Goal: Obtain resource: Download file/media

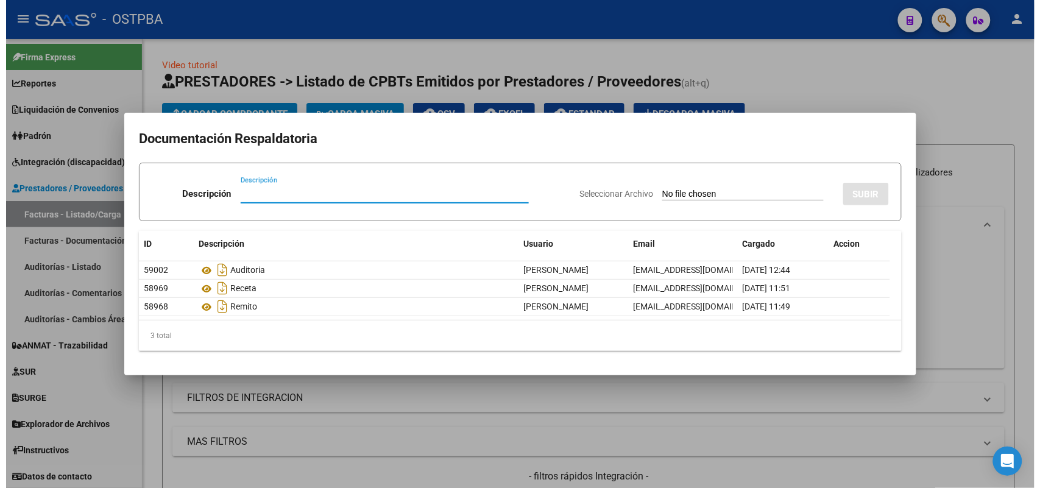
scroll to position [241, 0]
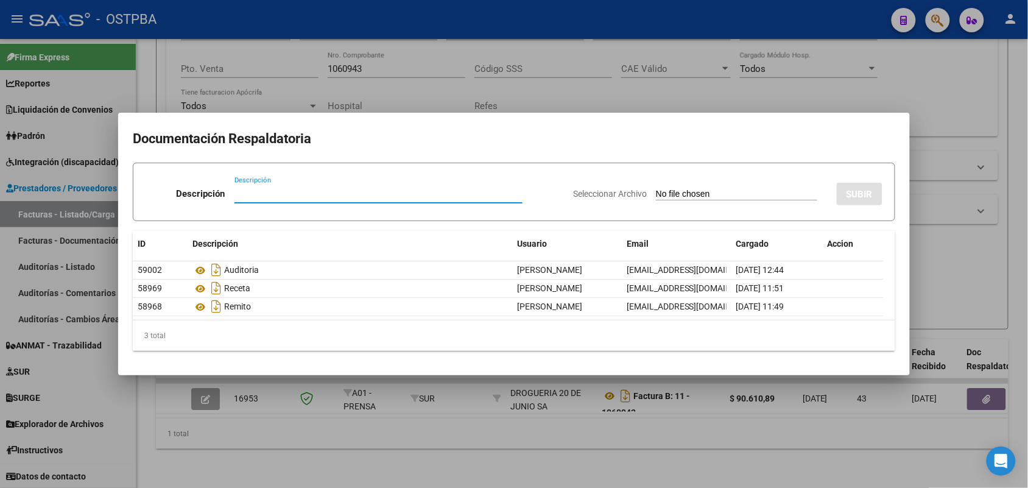
click at [320, 442] on div at bounding box center [514, 244] width 1028 height 488
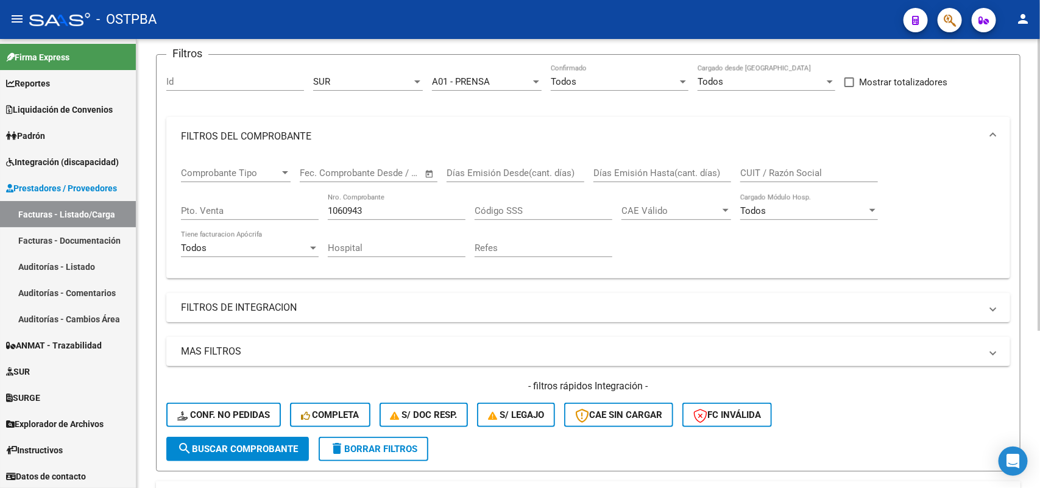
scroll to position [88, 0]
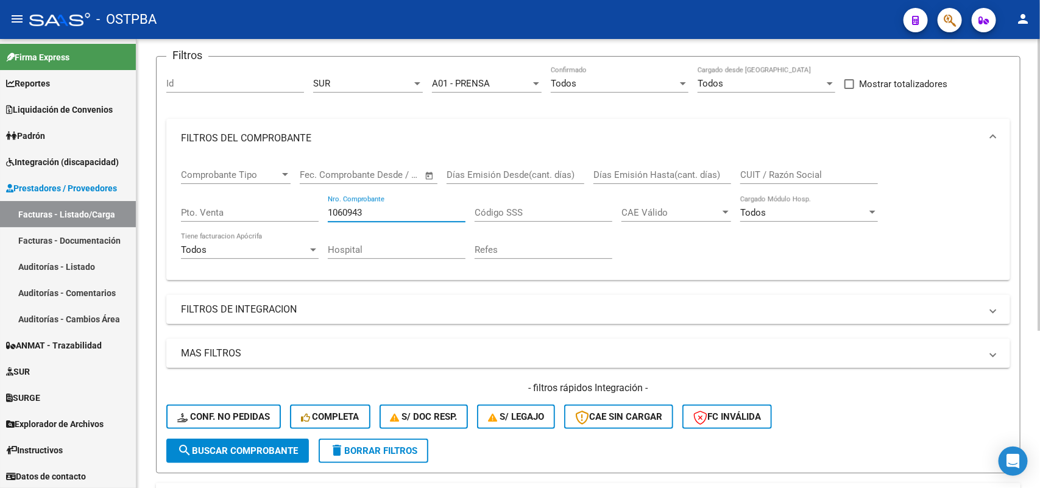
drag, startPoint x: 369, startPoint y: 208, endPoint x: 183, endPoint y: 200, distance: 186.0
click at [183, 200] on div "Comprobante Tipo Comprobante Tipo Start date – End date Fec. Comprobante Desde …" at bounding box center [588, 214] width 814 height 113
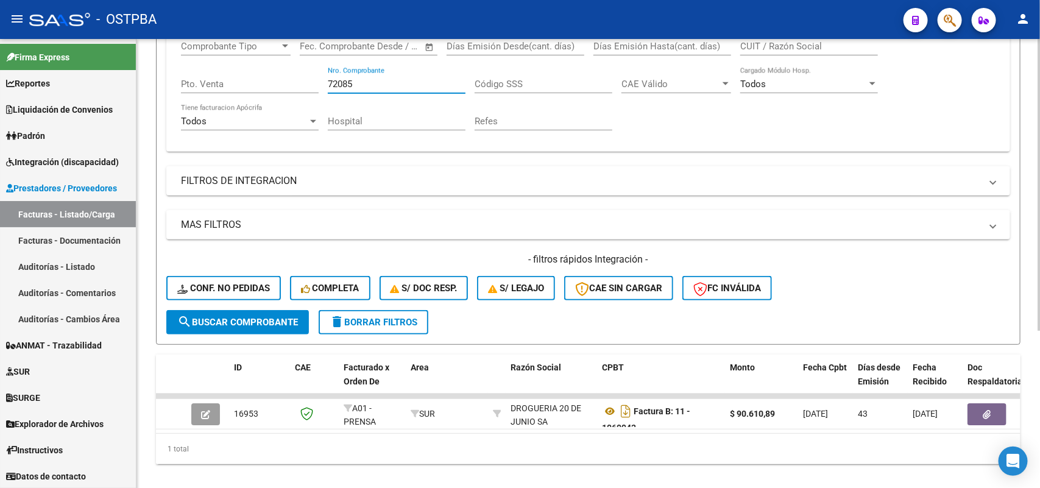
scroll to position [241, 0]
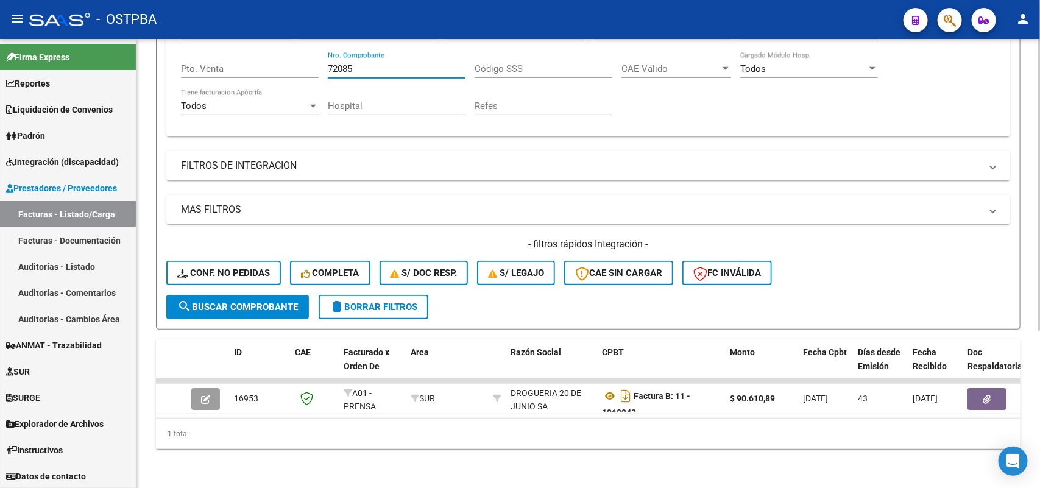
type input "72085"
click at [233, 302] on span "search Buscar Comprobante" at bounding box center [237, 307] width 121 height 11
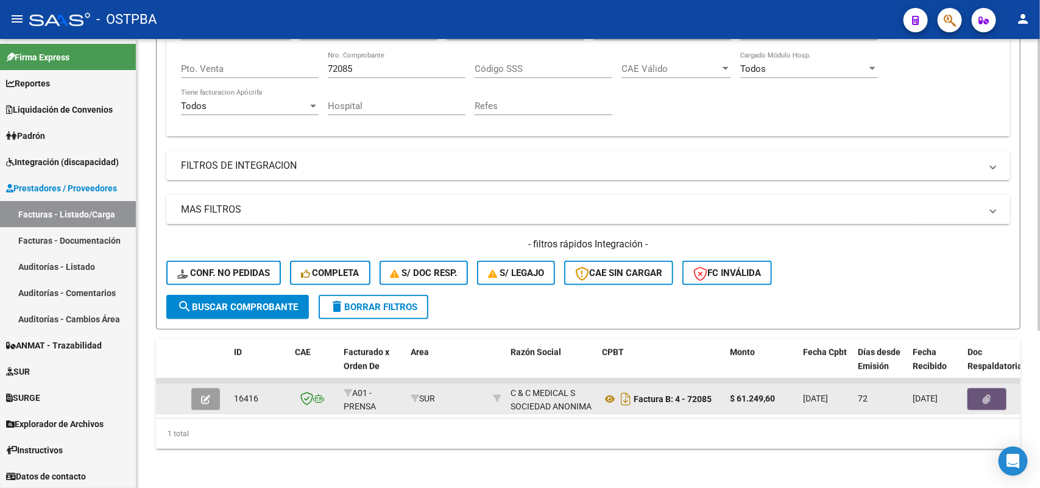
click at [985, 395] on icon "button" at bounding box center [987, 399] width 8 height 9
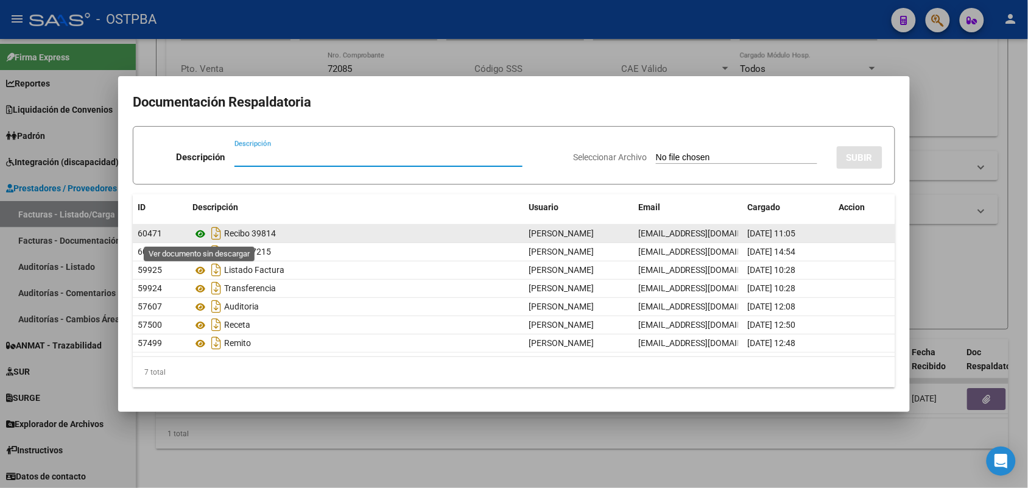
click at [202, 231] on icon at bounding box center [200, 234] width 16 height 15
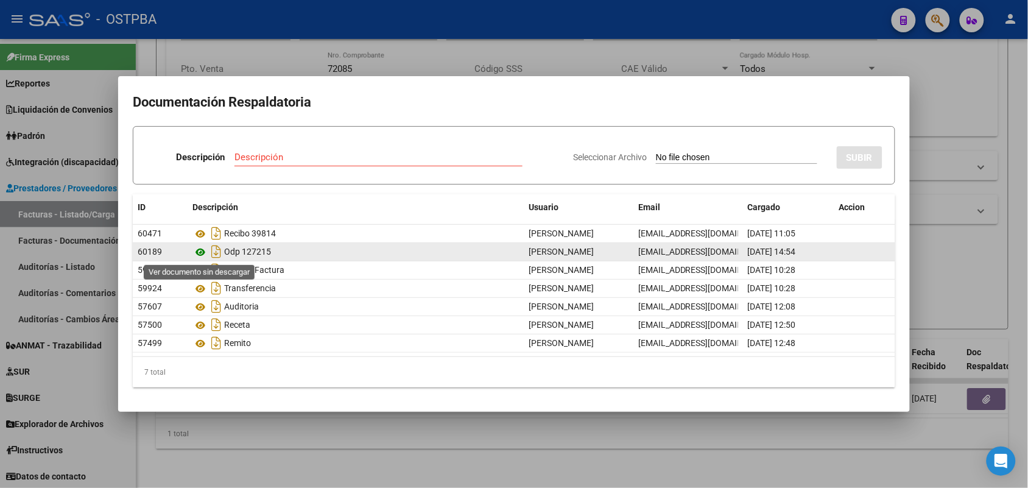
click at [201, 250] on icon at bounding box center [200, 252] width 16 height 15
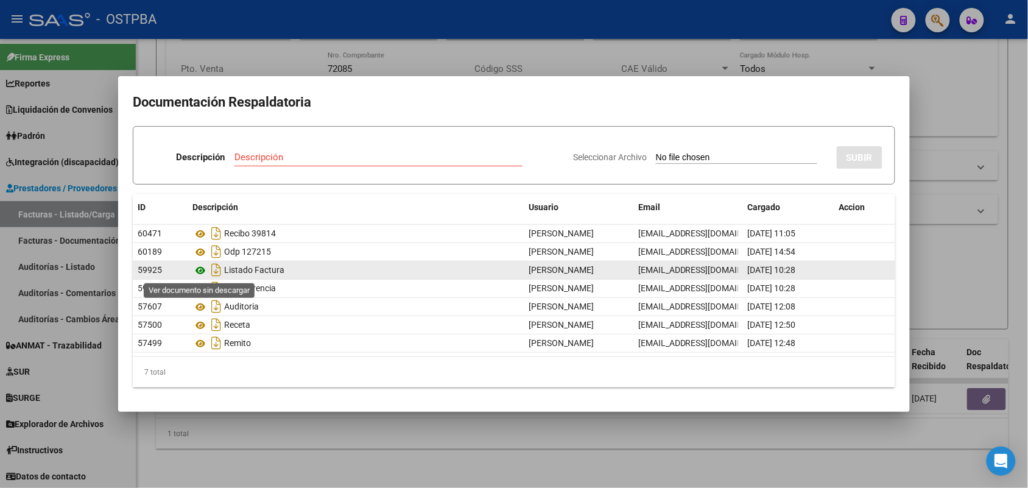
click at [196, 269] on icon at bounding box center [200, 270] width 16 height 15
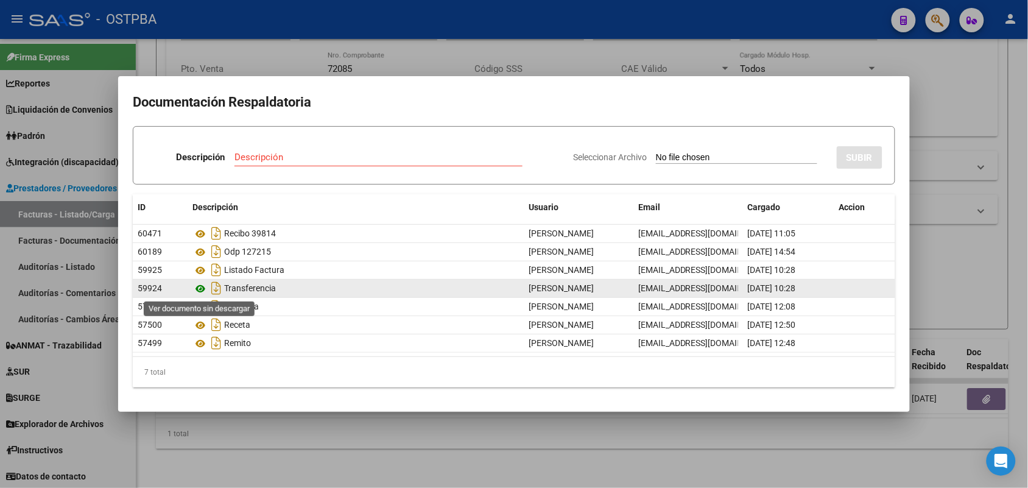
click at [201, 289] on icon at bounding box center [200, 288] width 16 height 15
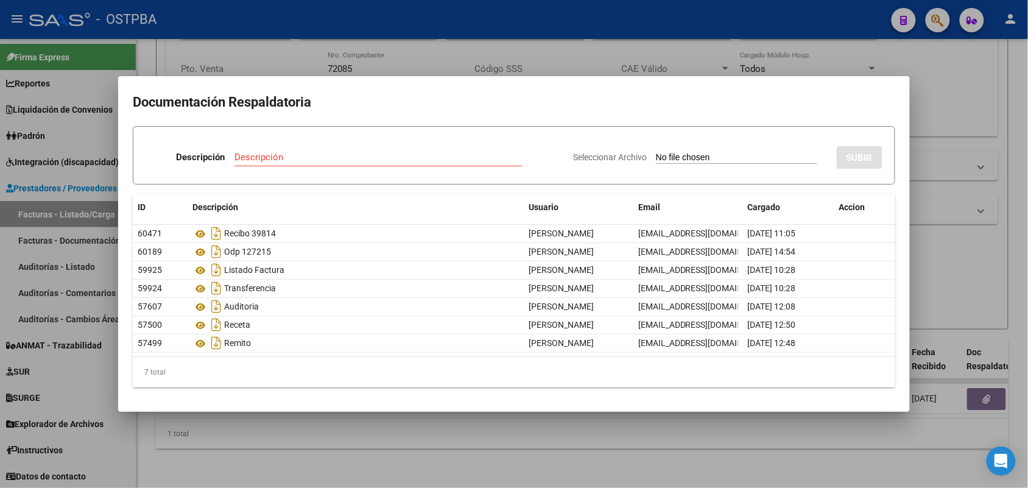
click at [385, 421] on div at bounding box center [514, 244] width 1028 height 488
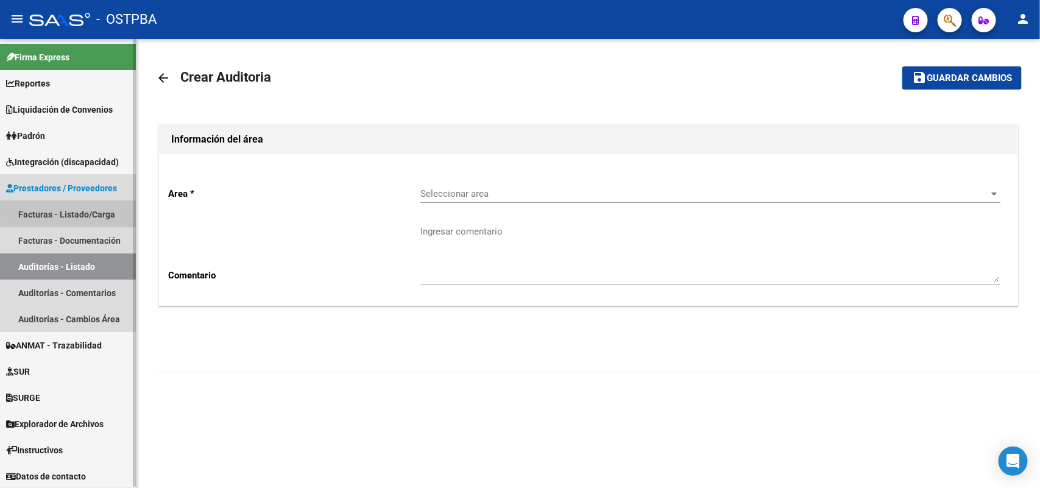
click at [89, 212] on link "Facturas - Listado/Carga" at bounding box center [68, 214] width 136 height 26
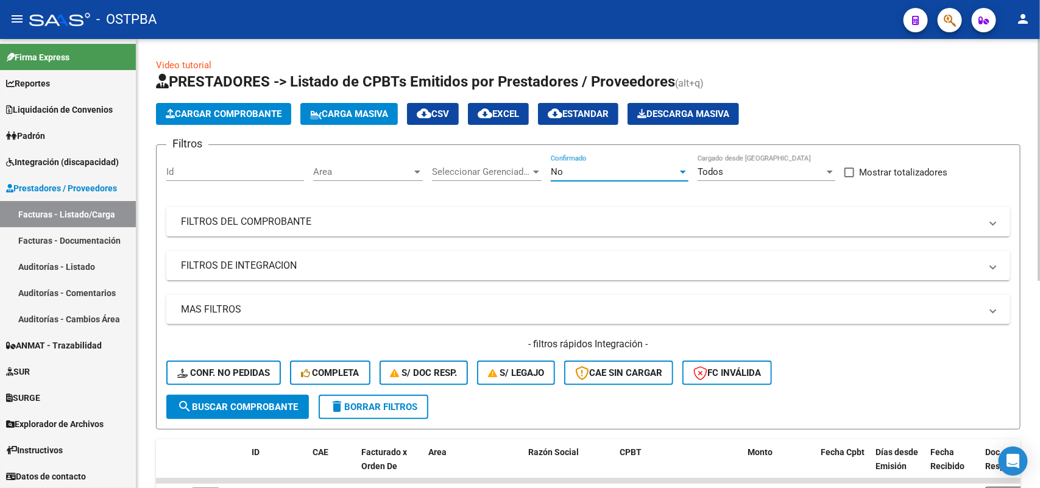
click at [680, 171] on div at bounding box center [683, 172] width 6 height 3
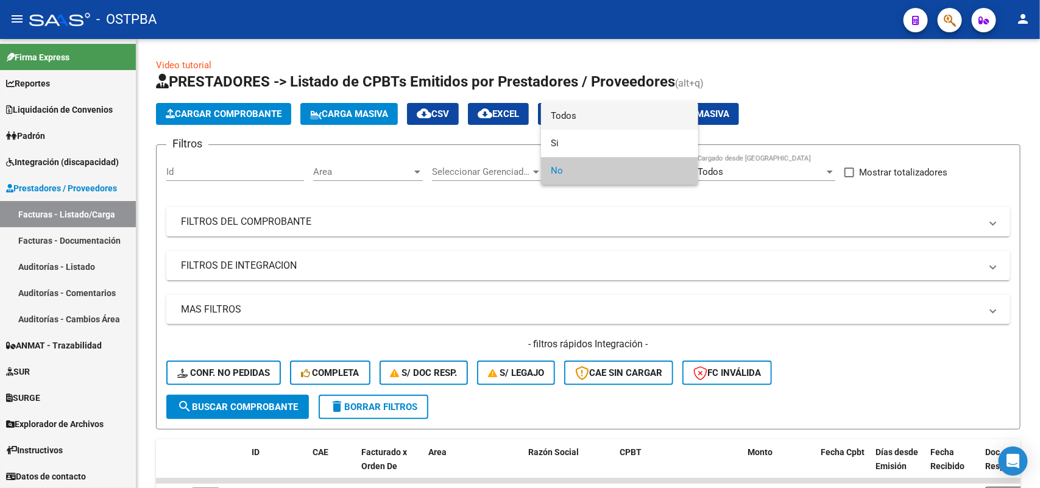
click at [576, 119] on span "Todos" at bounding box center [620, 115] width 138 height 27
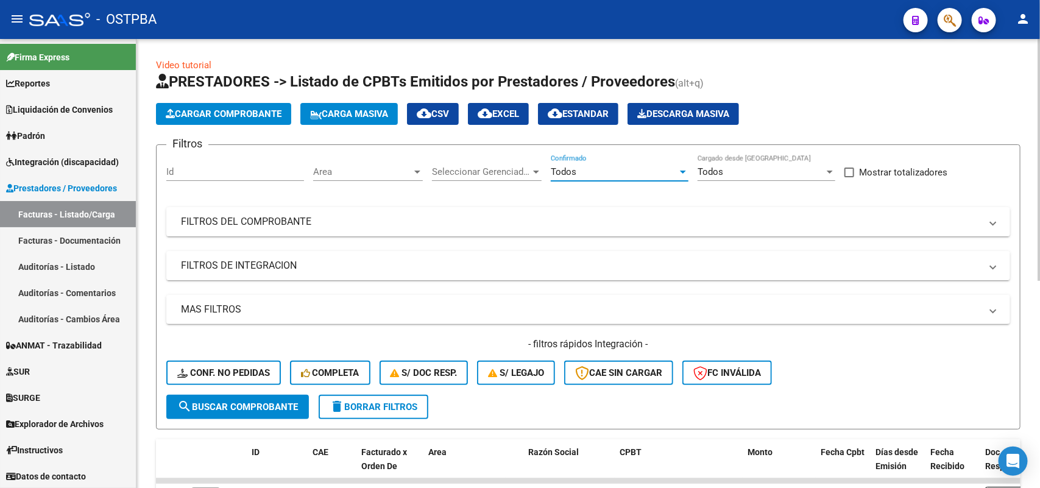
click at [537, 172] on div at bounding box center [536, 172] width 6 height 3
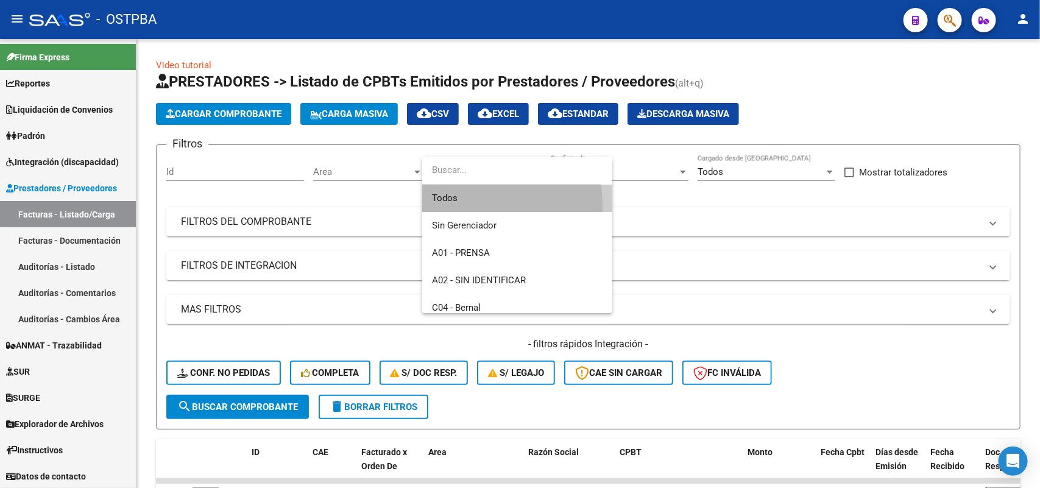
click at [477, 205] on span "Todos" at bounding box center [517, 198] width 171 height 27
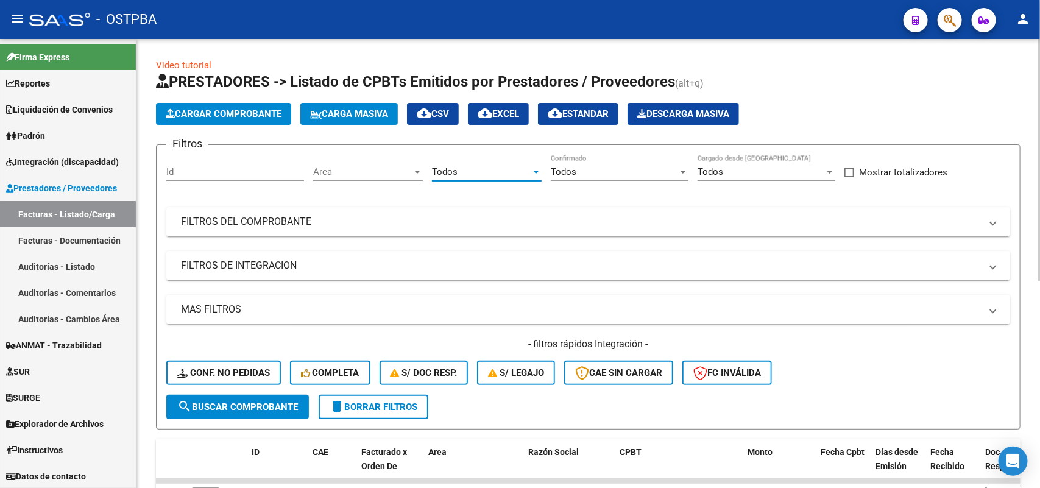
click at [537, 171] on div at bounding box center [536, 172] width 6 height 3
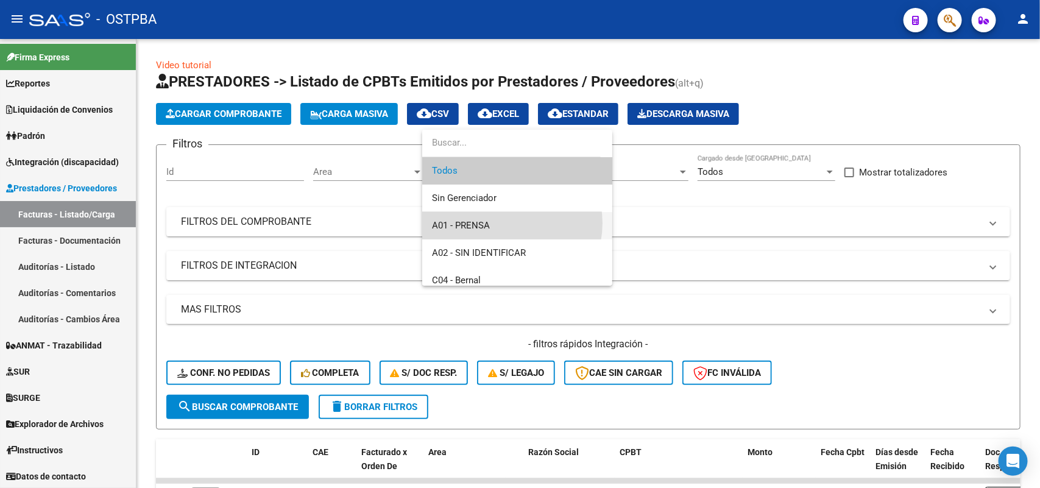
click at [507, 223] on span "A01 - PRENSA" at bounding box center [517, 225] width 171 height 27
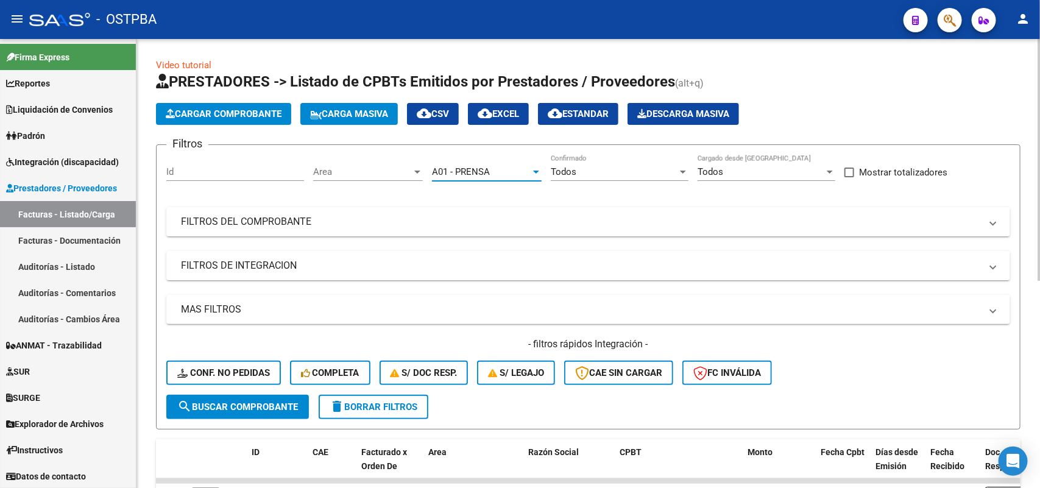
click at [418, 168] on div at bounding box center [417, 172] width 11 height 10
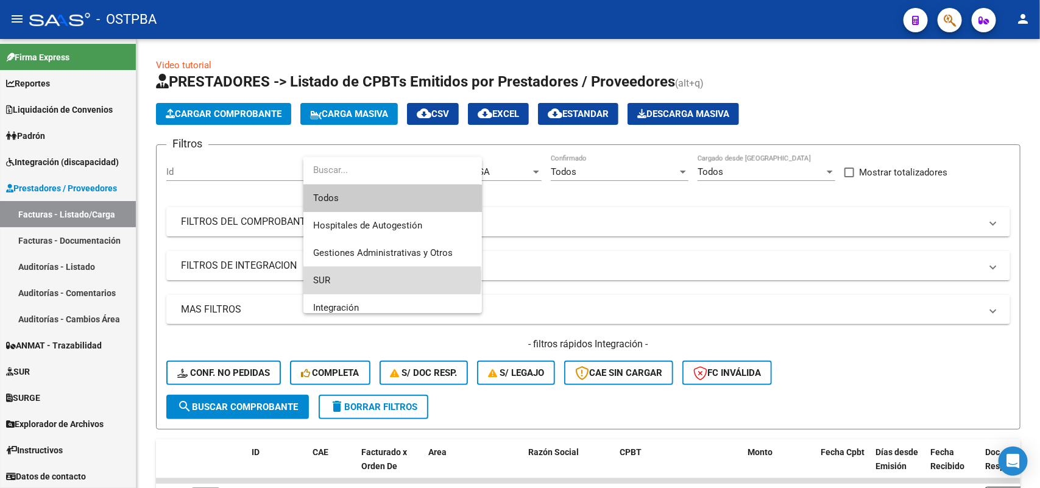
click at [358, 278] on span "SUR" at bounding box center [392, 280] width 159 height 27
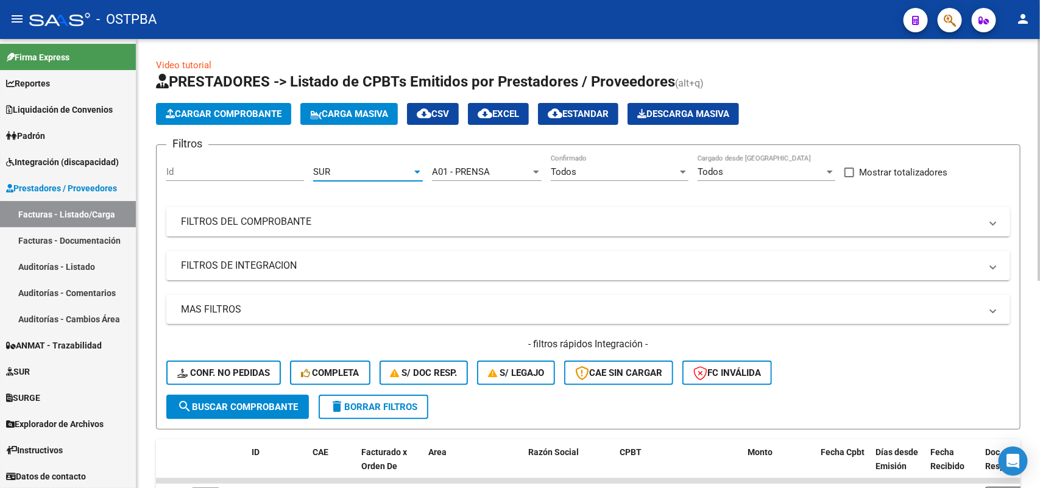
click at [302, 216] on mat-panel-title "FILTROS DEL COMPROBANTE" at bounding box center [581, 221] width 800 height 13
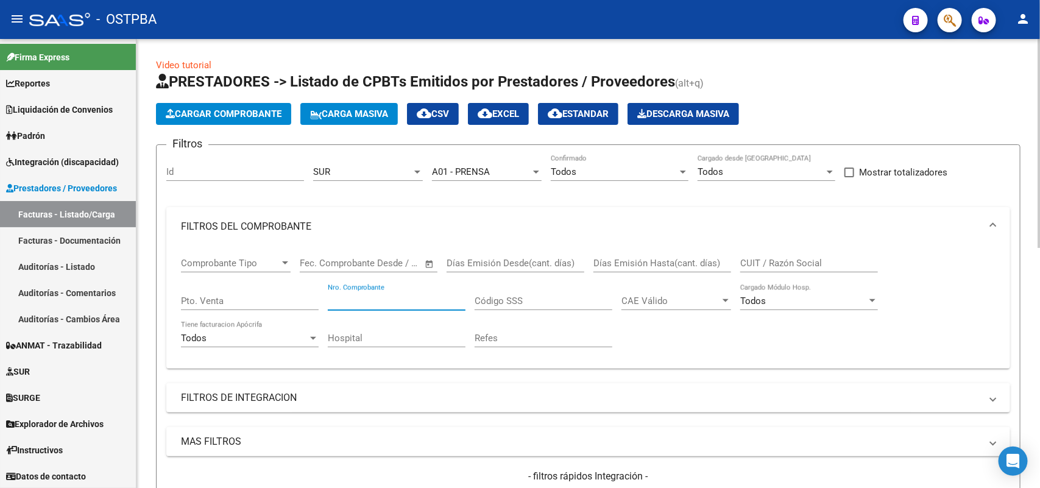
click at [379, 298] on input "Nro. Comprobante" at bounding box center [397, 300] width 138 height 11
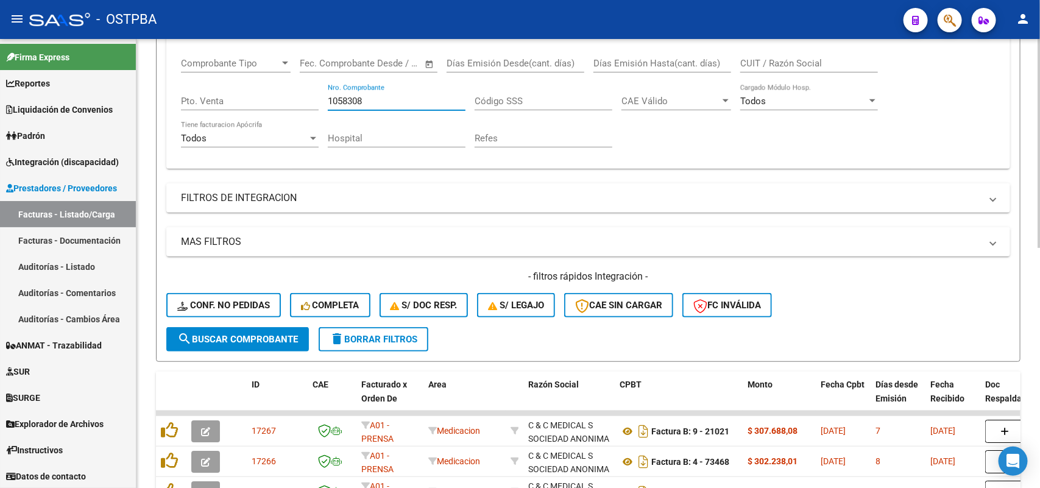
scroll to position [228, 0]
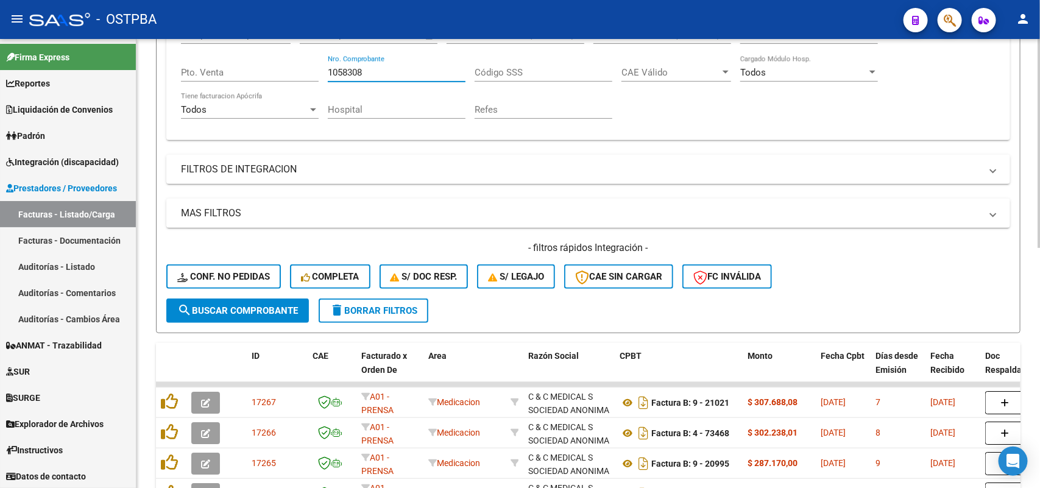
type input "1058308"
click at [250, 305] on span "search Buscar Comprobante" at bounding box center [237, 310] width 121 height 11
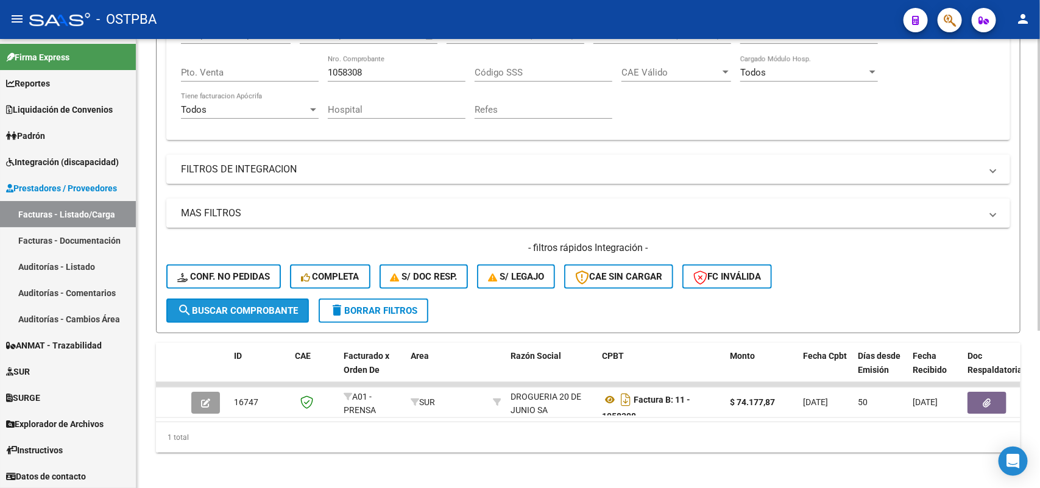
click at [253, 308] on span "search Buscar Comprobante" at bounding box center [237, 310] width 121 height 11
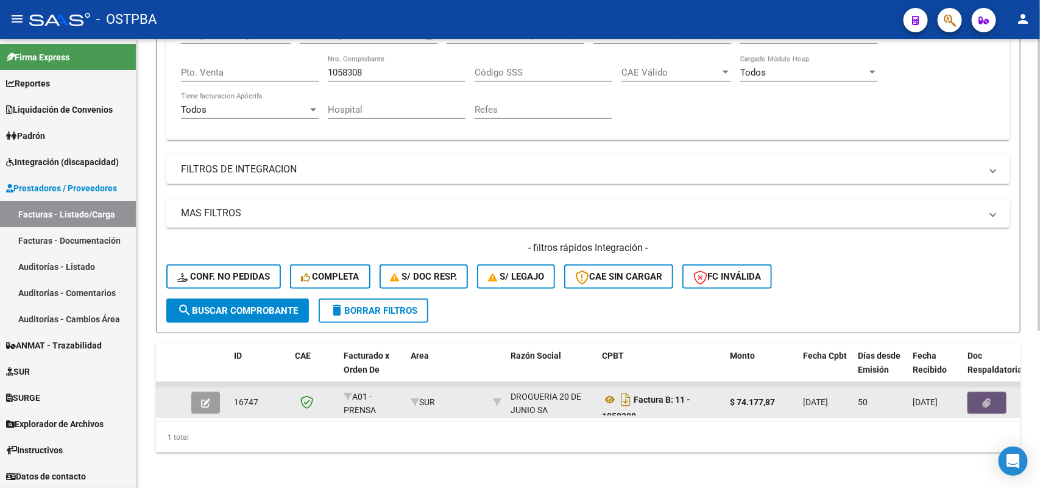
click at [986, 398] on icon "button" at bounding box center [987, 402] width 8 height 9
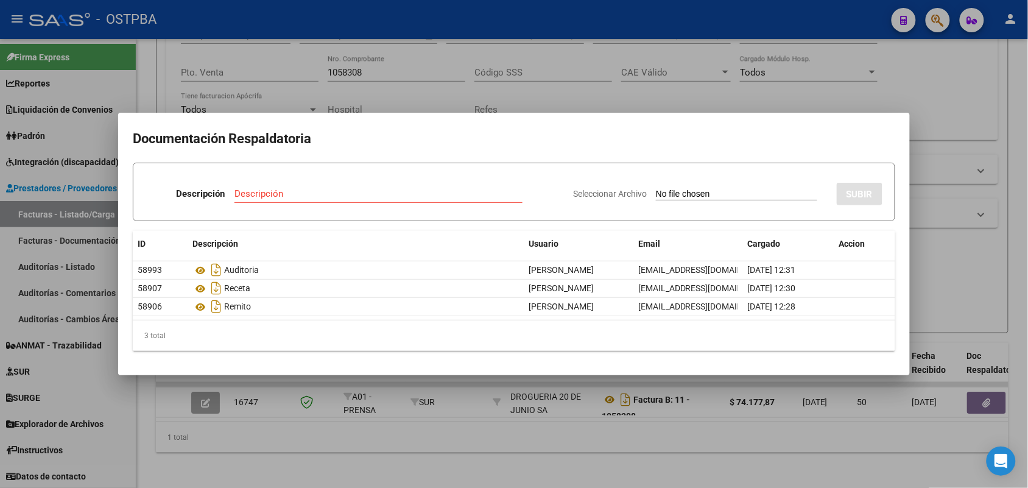
click at [256, 436] on div at bounding box center [514, 244] width 1028 height 488
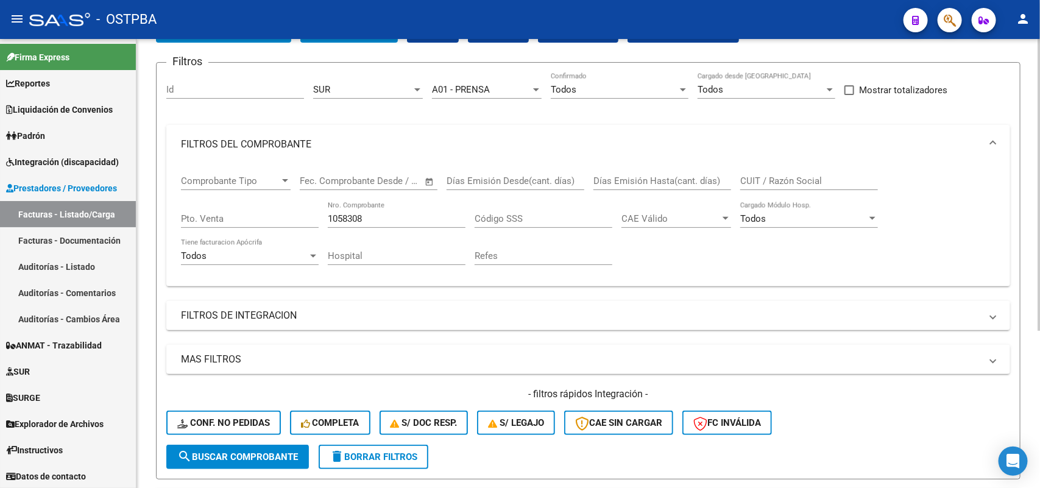
scroll to position [76, 0]
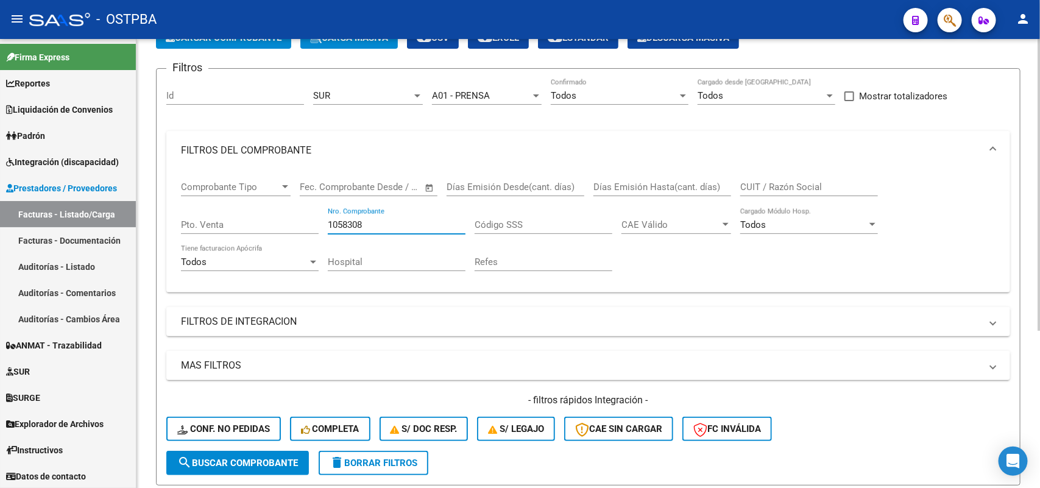
drag, startPoint x: 365, startPoint y: 222, endPoint x: 302, endPoint y: 220, distance: 63.4
click at [302, 220] on div "Comprobante Tipo Comprobante Tipo Start date – End date Fec. Comprobante Desde …" at bounding box center [588, 226] width 814 height 113
type input "73087"
click at [225, 464] on span "search Buscar Comprobante" at bounding box center [237, 462] width 121 height 11
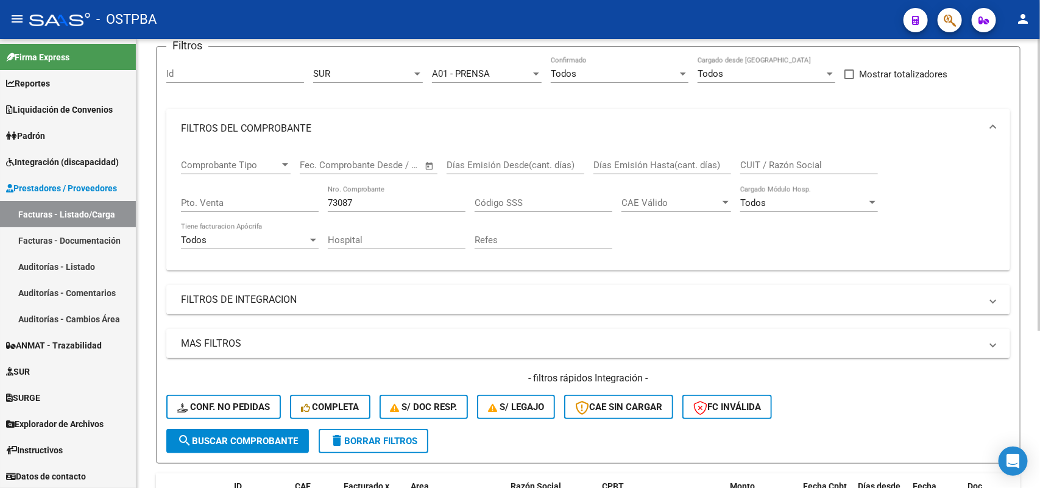
scroll to position [88, 0]
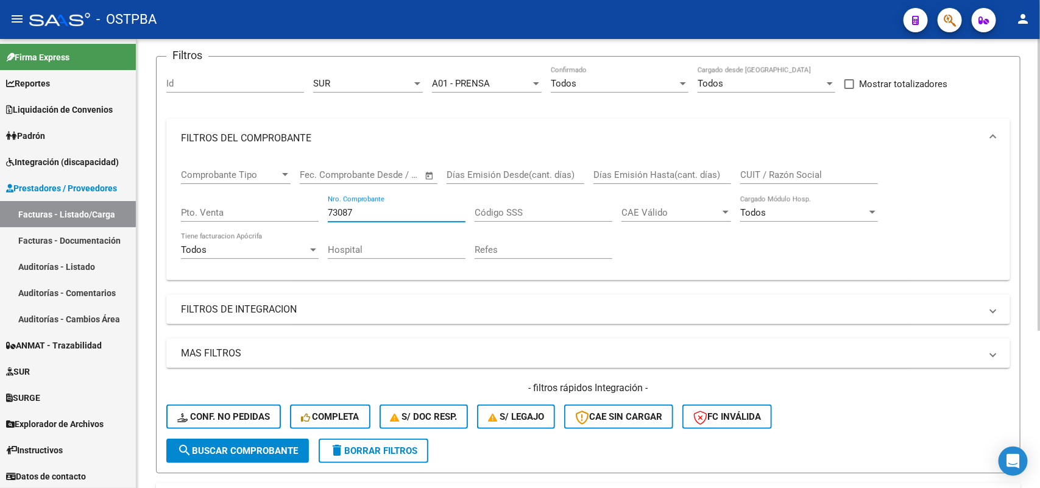
drag, startPoint x: 354, startPoint y: 210, endPoint x: 271, endPoint y: 209, distance: 82.9
click at [271, 209] on div "Comprobante Tipo Comprobante Tipo Start date – End date Fec. Comprobante Desde …" at bounding box center [588, 214] width 814 height 113
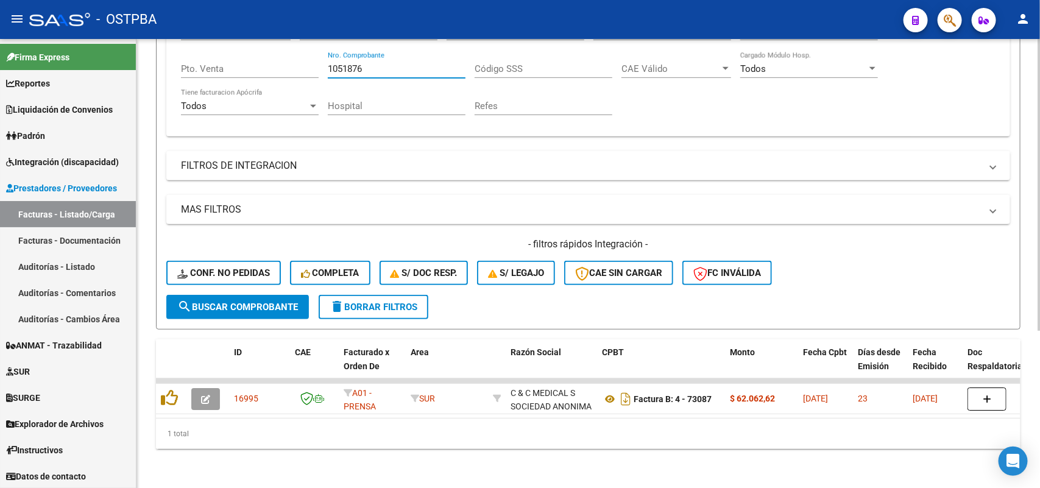
scroll to position [241, 0]
type input "1051876"
click at [264, 302] on span "search Buscar Comprobante" at bounding box center [237, 307] width 121 height 11
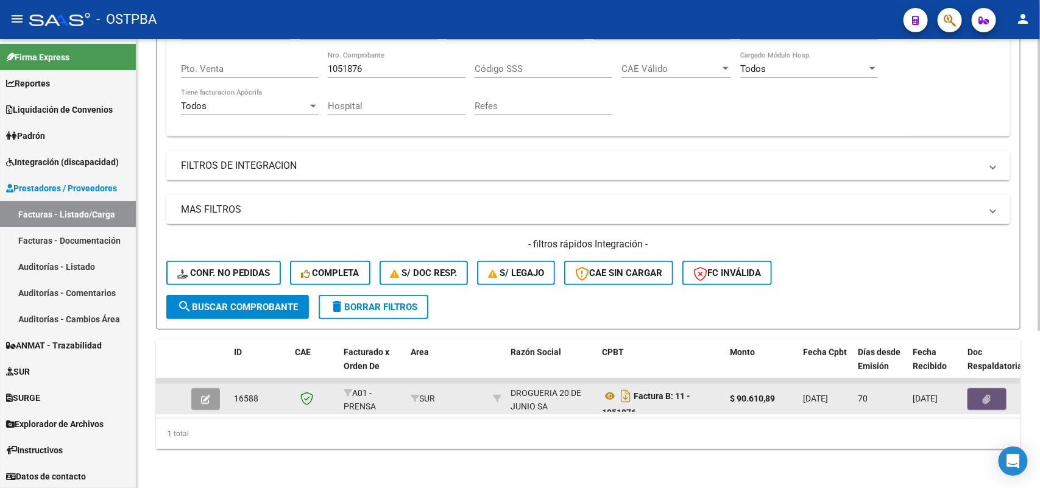
click at [990, 395] on icon "button" at bounding box center [987, 399] width 8 height 9
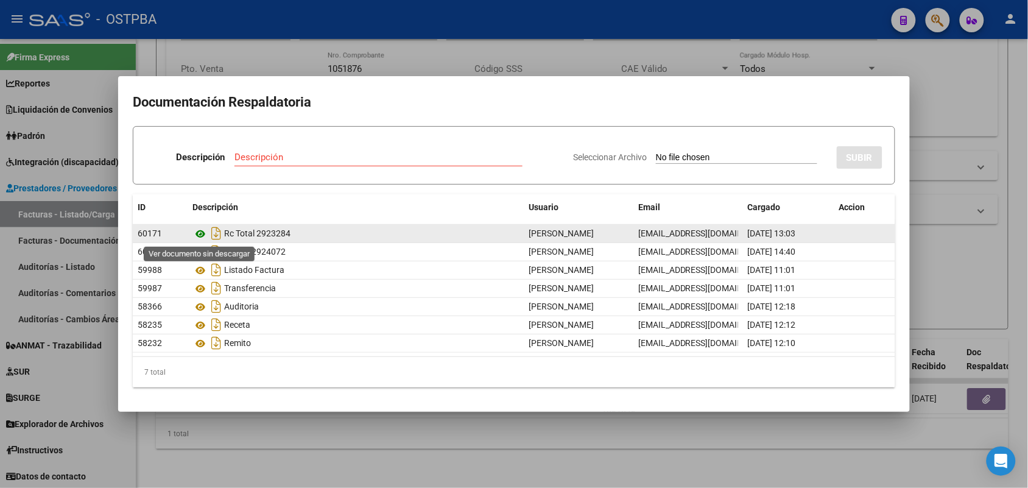
click at [197, 230] on icon at bounding box center [200, 234] width 16 height 15
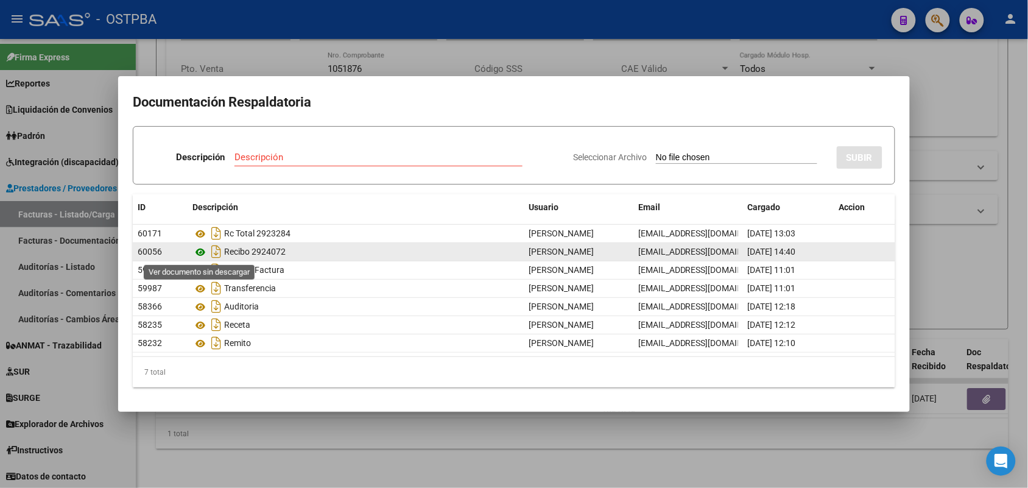
click at [198, 249] on icon at bounding box center [200, 252] width 16 height 15
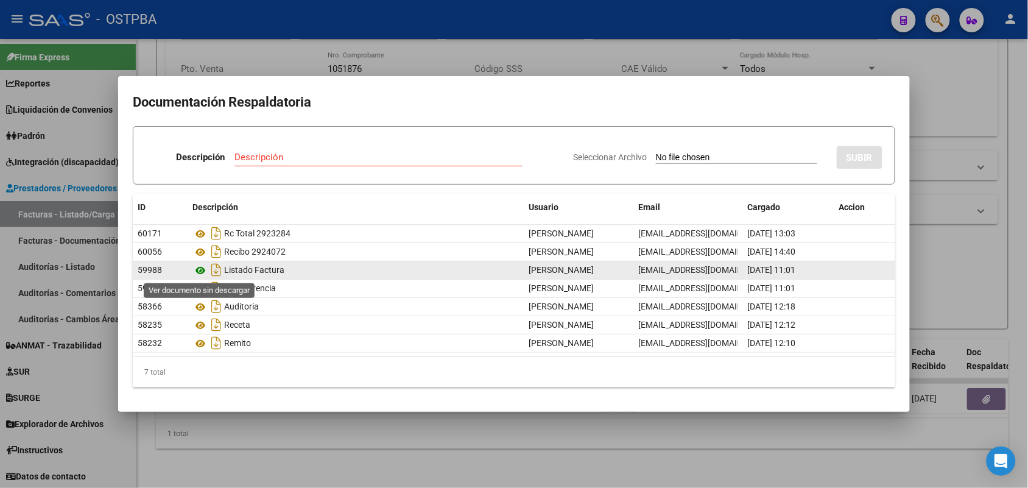
click at [202, 269] on icon at bounding box center [200, 270] width 16 height 15
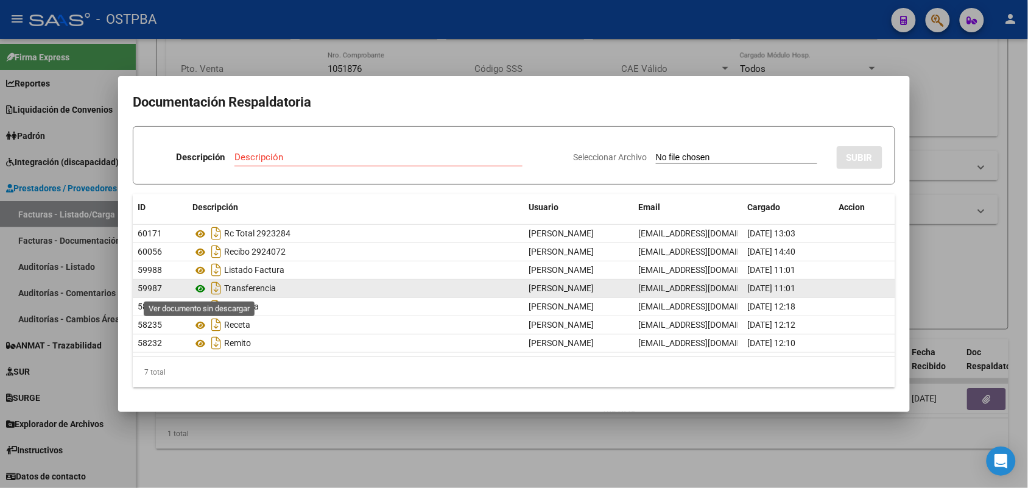
click at [197, 289] on icon at bounding box center [200, 288] width 16 height 15
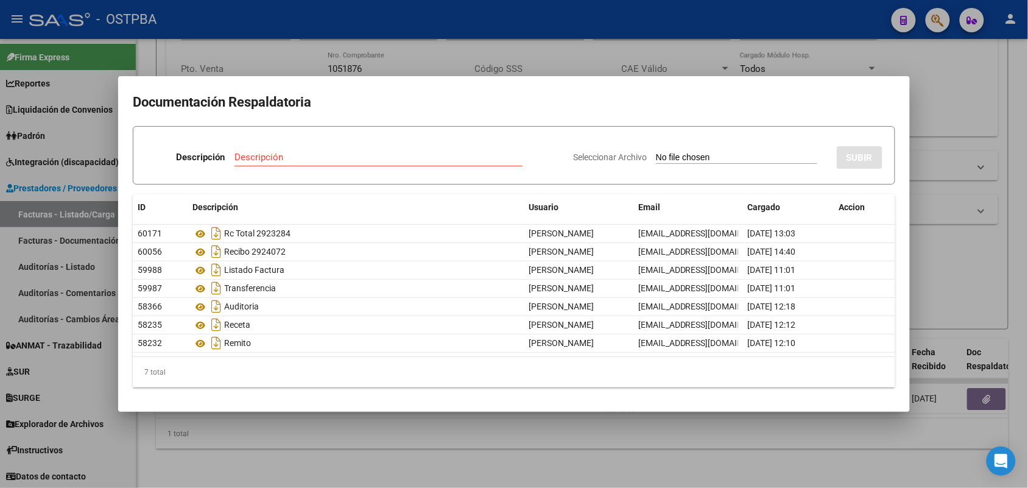
click at [375, 436] on div at bounding box center [514, 244] width 1028 height 488
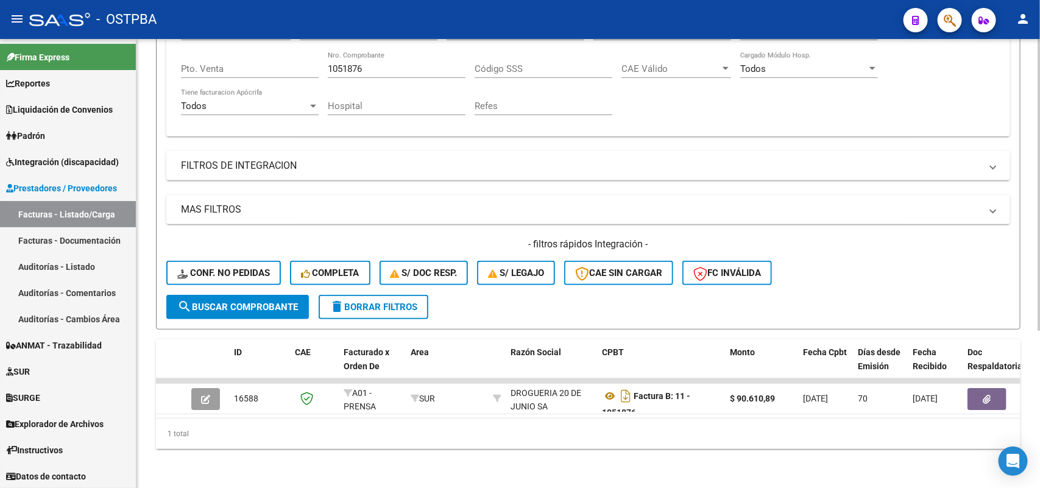
scroll to position [12, 0]
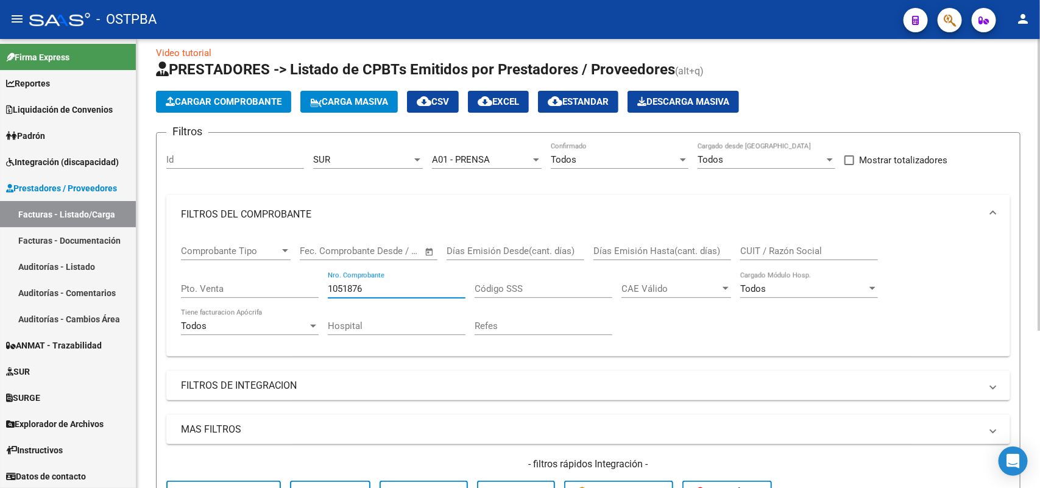
drag, startPoint x: 365, startPoint y: 288, endPoint x: 137, endPoint y: 270, distance: 229.2
click at [137, 270] on div "Video tutorial PRESTADORES -> Listado de CPBTs Emitidos por Prestadores / Prove…" at bounding box center [587, 367] width 903 height 681
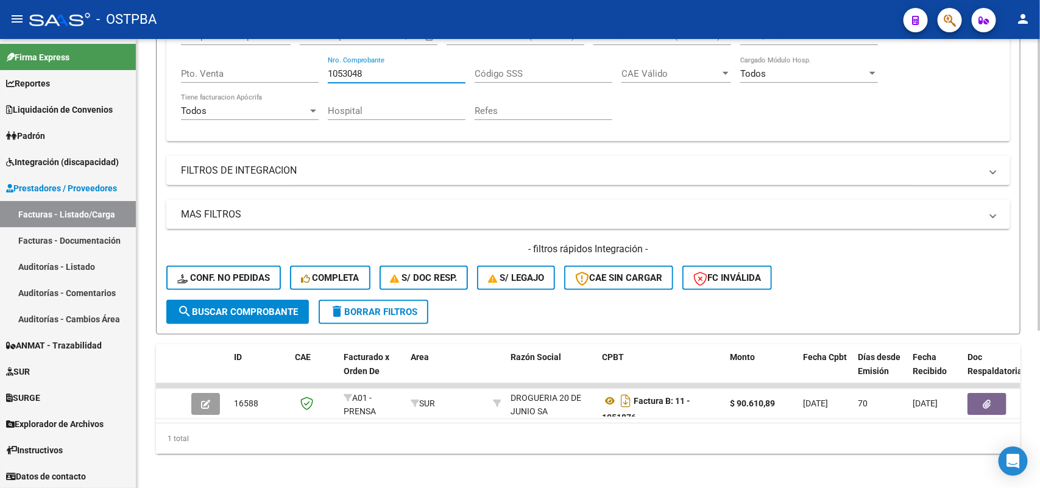
scroll to position [241, 0]
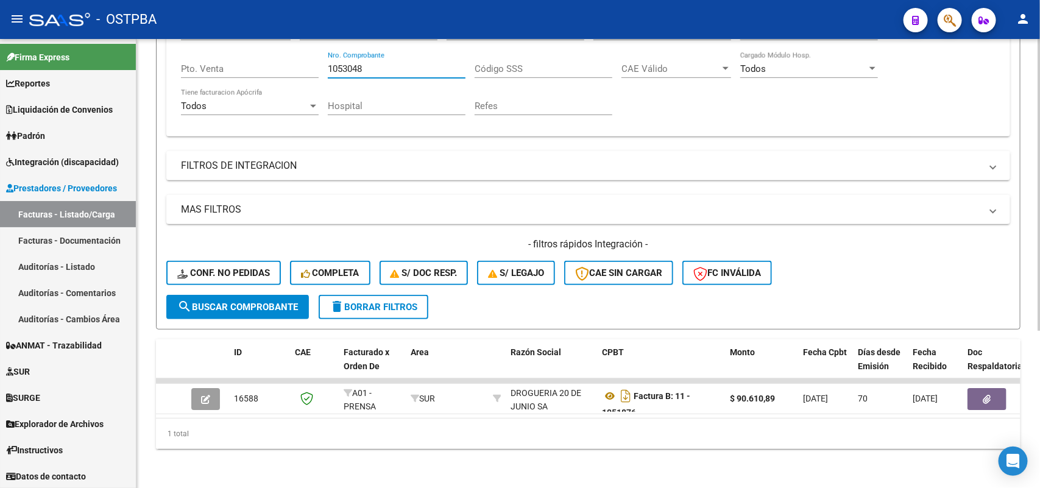
type input "1053048"
click at [259, 302] on span "search Buscar Comprobante" at bounding box center [237, 307] width 121 height 11
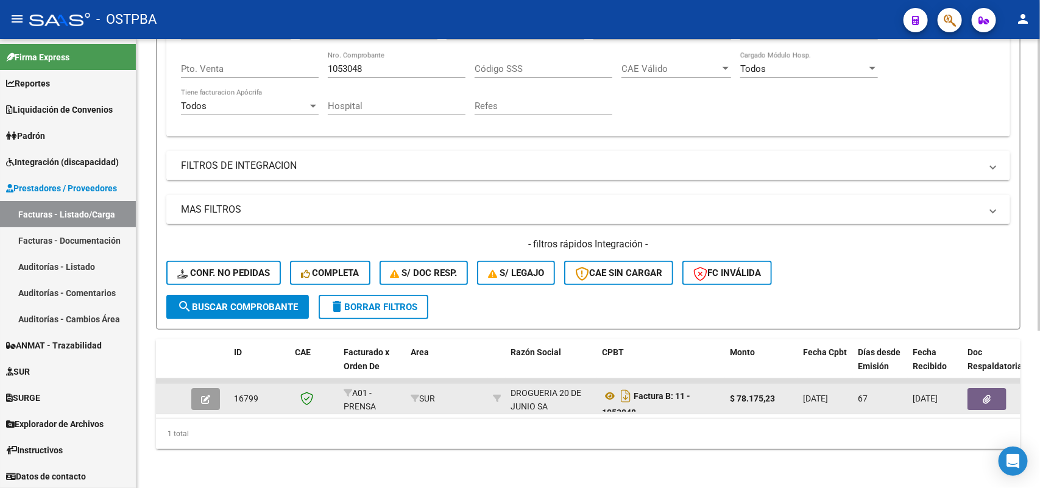
click at [983, 395] on icon "button" at bounding box center [987, 399] width 8 height 9
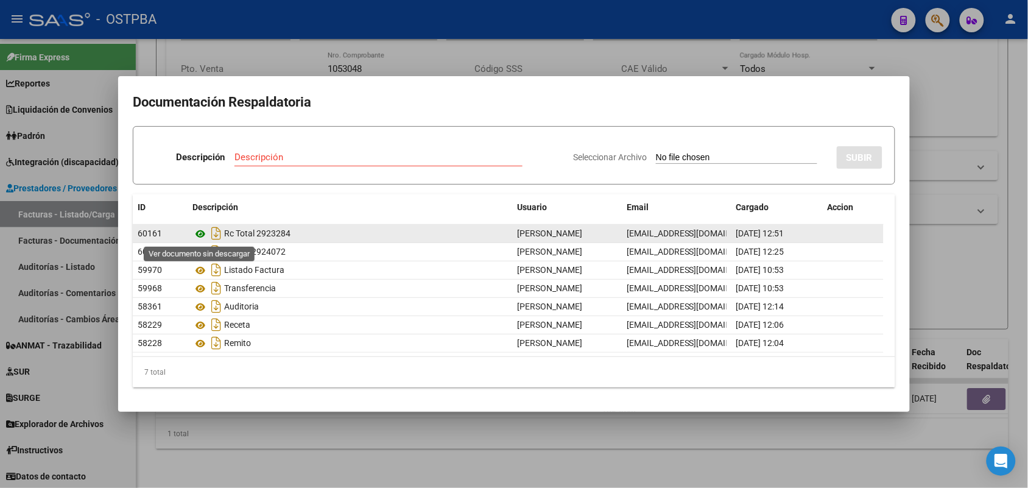
click at [202, 230] on icon at bounding box center [200, 234] width 16 height 15
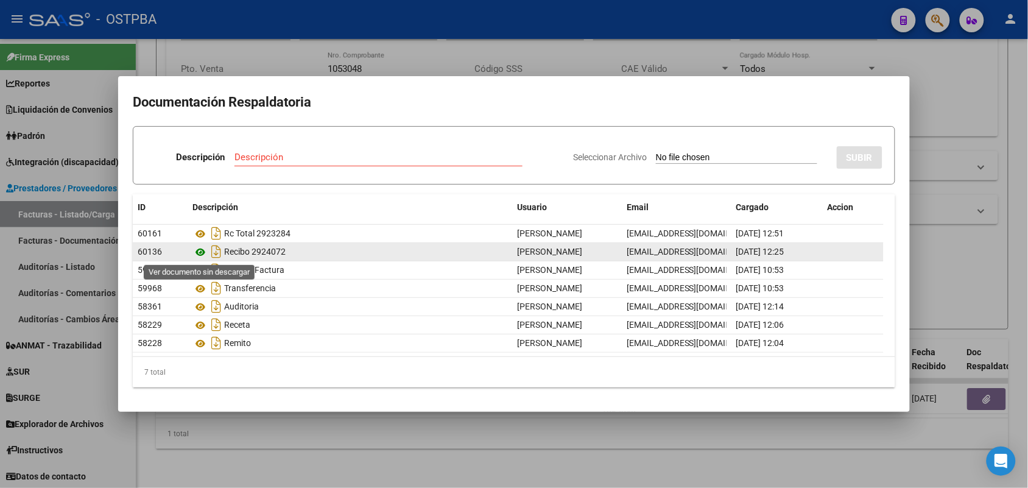
click at [202, 250] on icon at bounding box center [200, 252] width 16 height 15
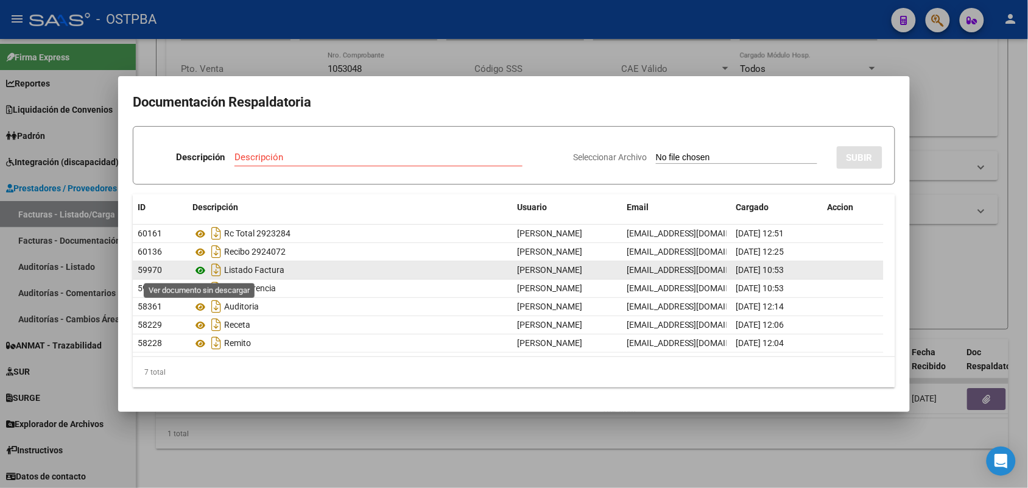
click at [202, 266] on icon at bounding box center [200, 270] width 16 height 15
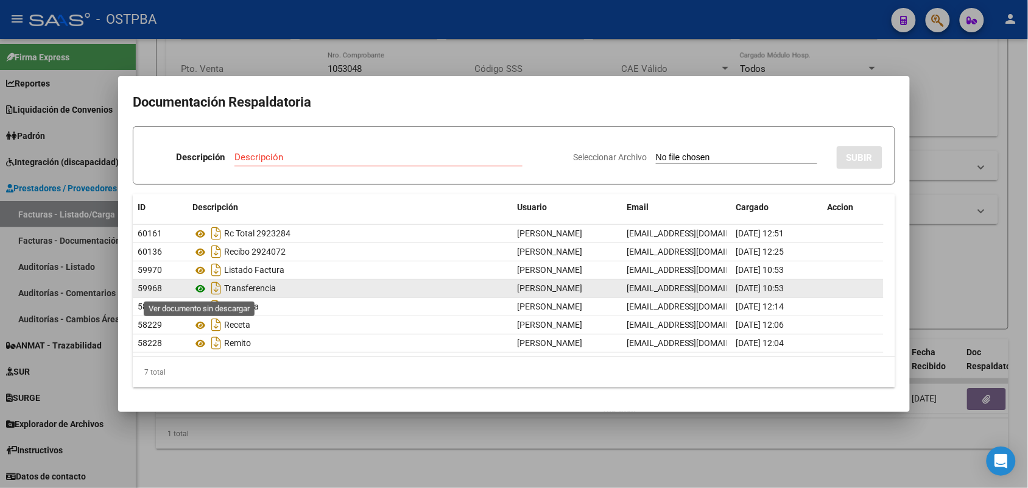
click at [198, 290] on icon at bounding box center [200, 288] width 16 height 15
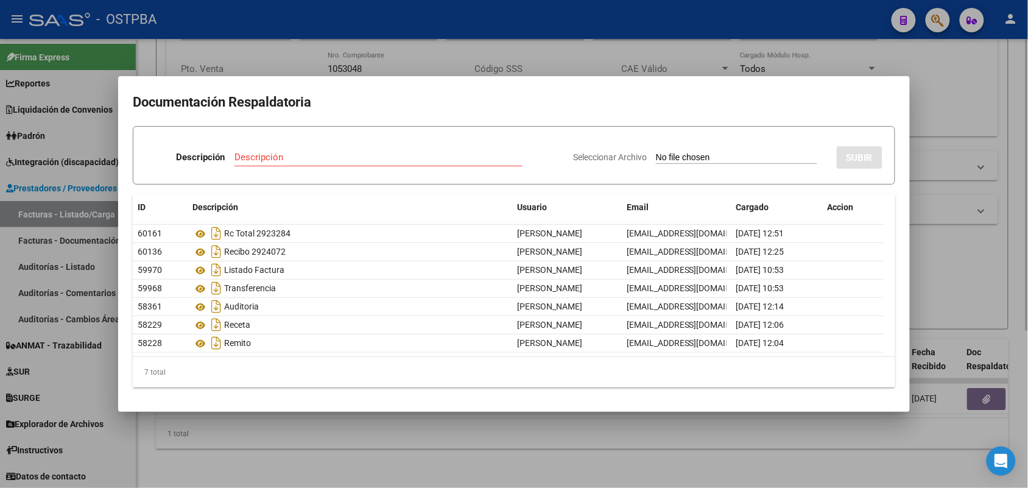
drag, startPoint x: 330, startPoint y: 427, endPoint x: 332, endPoint y: 421, distance: 6.6
click at [330, 425] on div at bounding box center [514, 244] width 1028 height 488
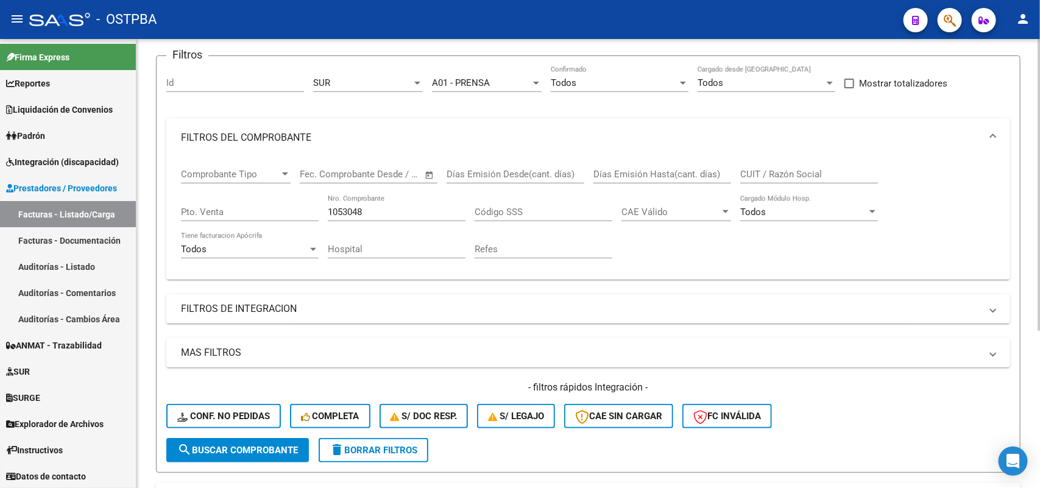
scroll to position [88, 0]
drag, startPoint x: 367, startPoint y: 211, endPoint x: 284, endPoint y: 207, distance: 82.9
click at [284, 207] on div "Comprobante Tipo Comprobante Tipo Start date – End date Fec. Comprobante Desde …" at bounding box center [588, 214] width 814 height 113
type input "1062410"
click at [235, 445] on span "search Buscar Comprobante" at bounding box center [237, 450] width 121 height 11
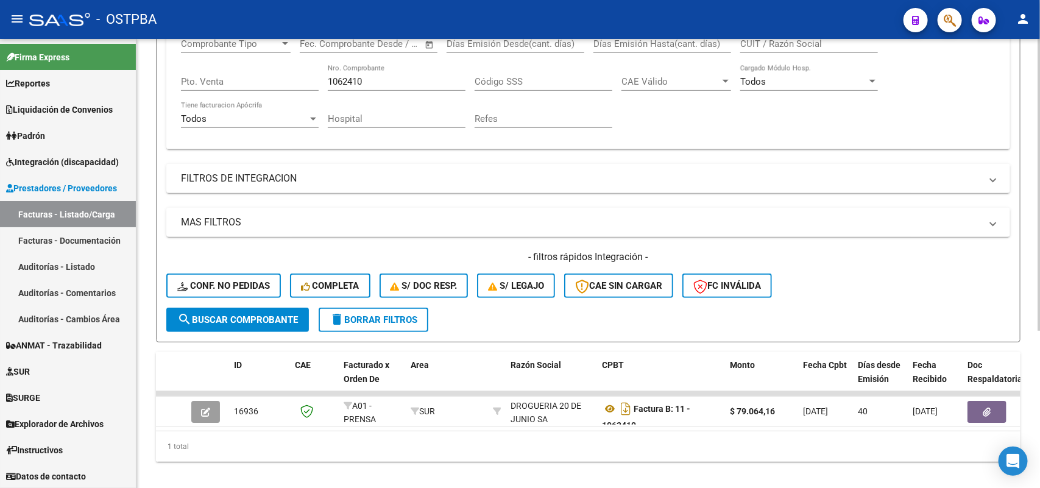
scroll to position [241, 0]
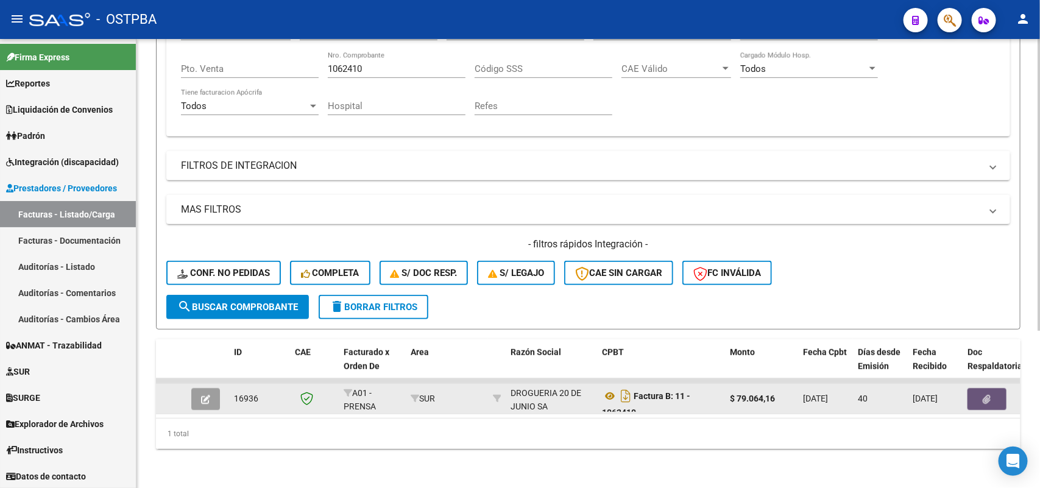
click at [989, 395] on icon "button" at bounding box center [987, 399] width 8 height 9
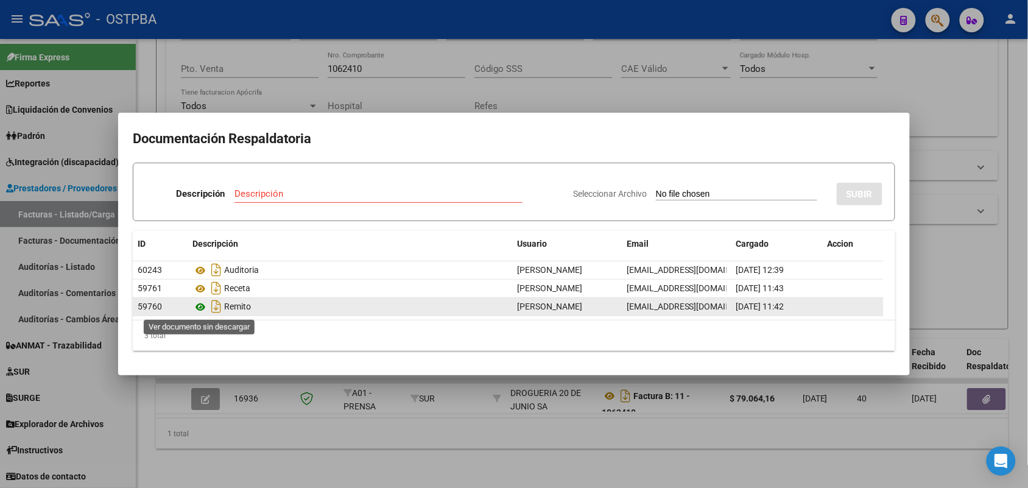
click at [202, 303] on icon at bounding box center [200, 307] width 16 height 15
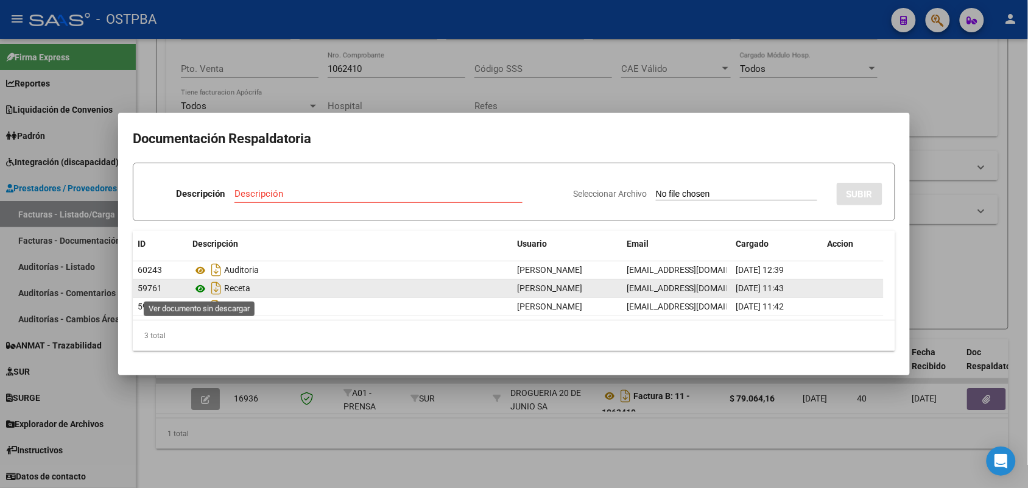
click at [202, 287] on icon at bounding box center [200, 288] width 16 height 15
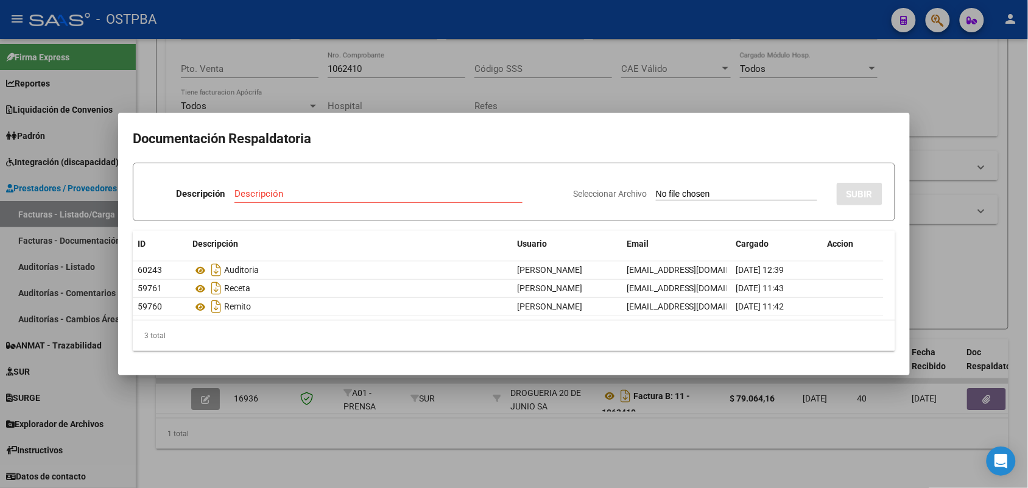
click at [369, 415] on div at bounding box center [514, 244] width 1028 height 488
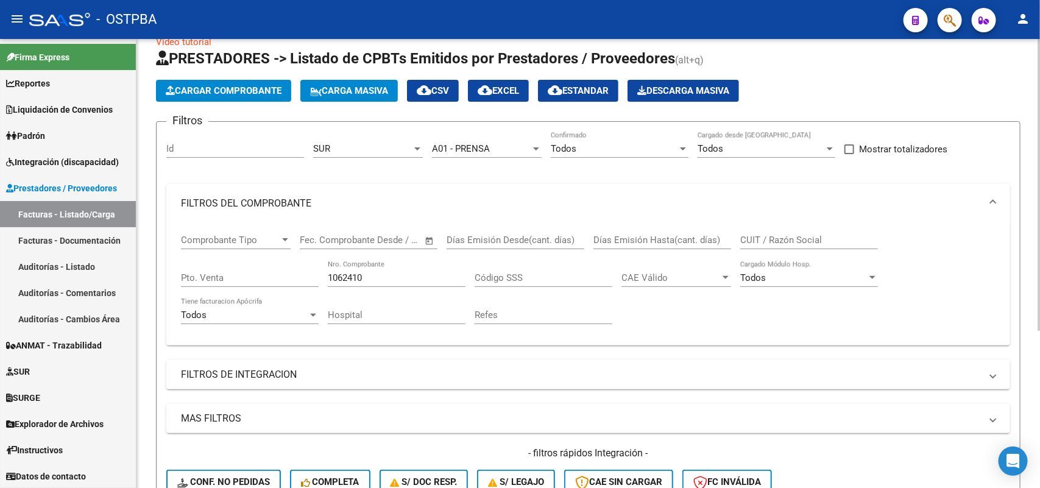
scroll to position [0, 0]
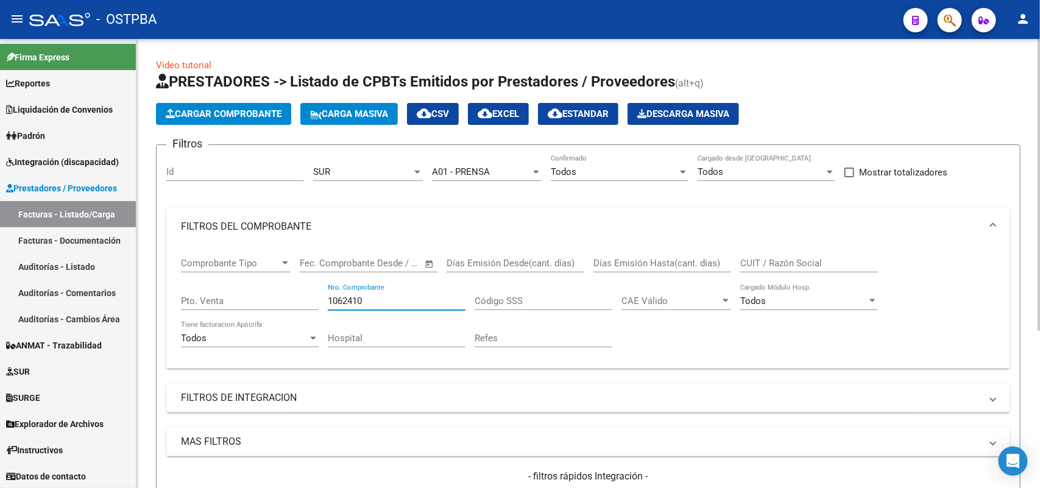
drag, startPoint x: 369, startPoint y: 296, endPoint x: 260, endPoint y: 290, distance: 109.2
click at [260, 290] on div "Comprobante Tipo Comprobante Tipo Start date – End date Fec. Comprobante Desde …" at bounding box center [588, 302] width 814 height 113
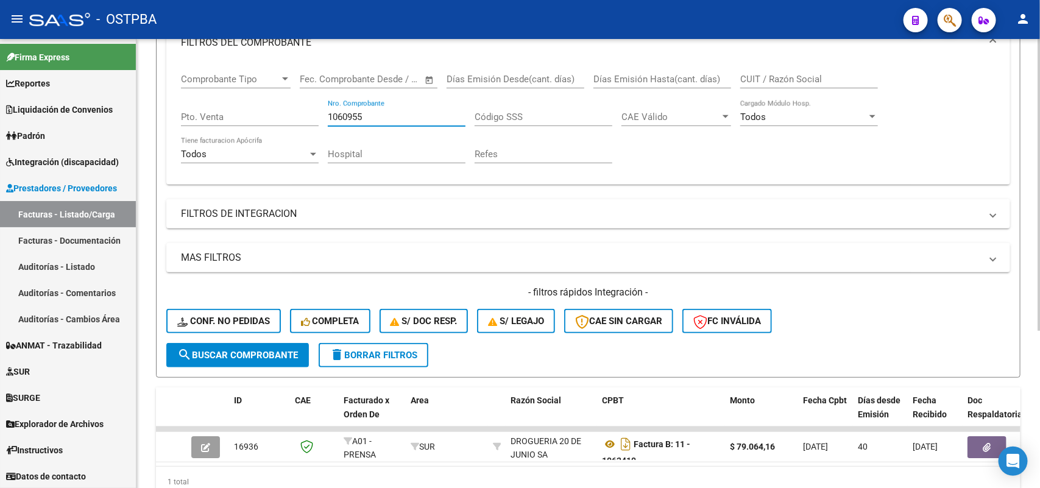
scroll to position [228, 0]
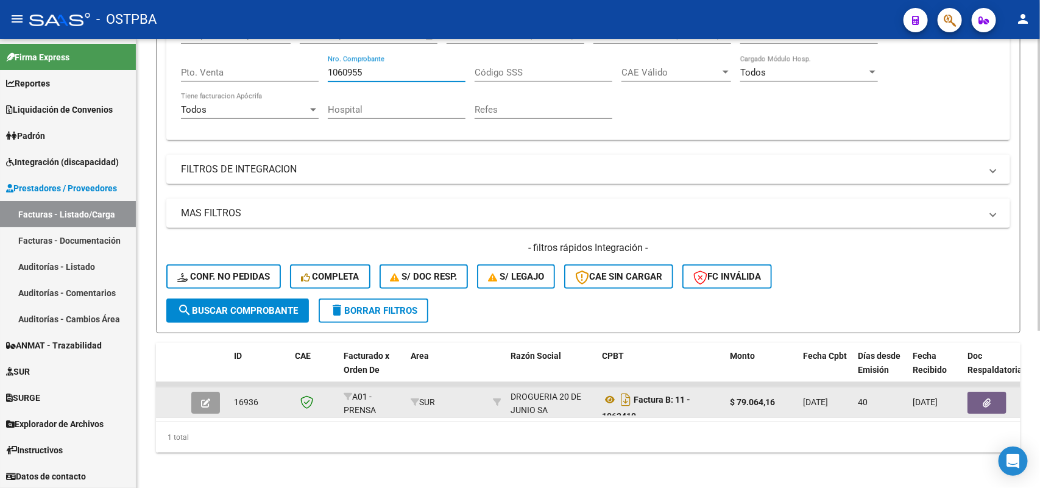
type input "1060955"
click at [987, 400] on icon "button" at bounding box center [987, 402] width 8 height 9
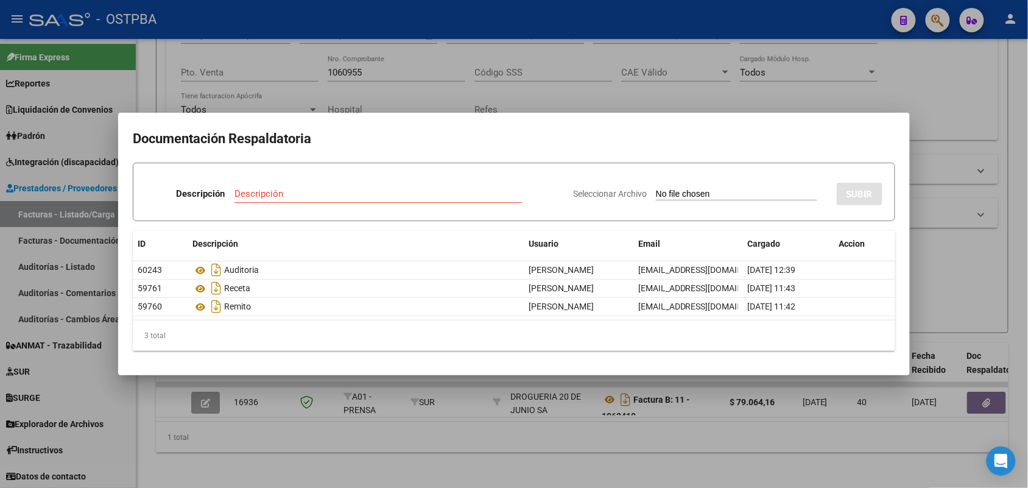
drag, startPoint x: 376, startPoint y: 439, endPoint x: 345, endPoint y: 364, distance: 80.5
click at [376, 437] on div at bounding box center [514, 244] width 1028 height 488
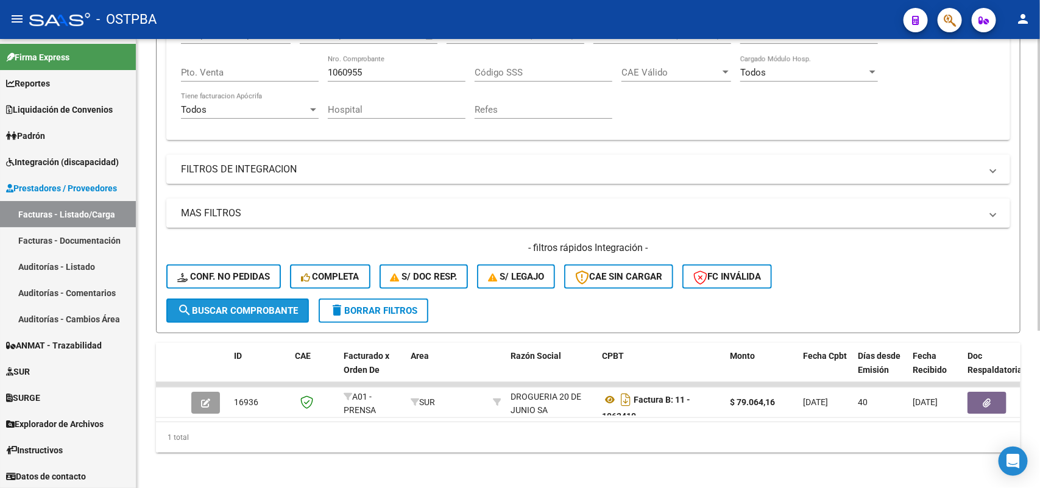
click at [273, 309] on span "search Buscar Comprobante" at bounding box center [237, 310] width 121 height 11
click at [284, 309] on span "search Buscar Comprobante" at bounding box center [237, 310] width 121 height 11
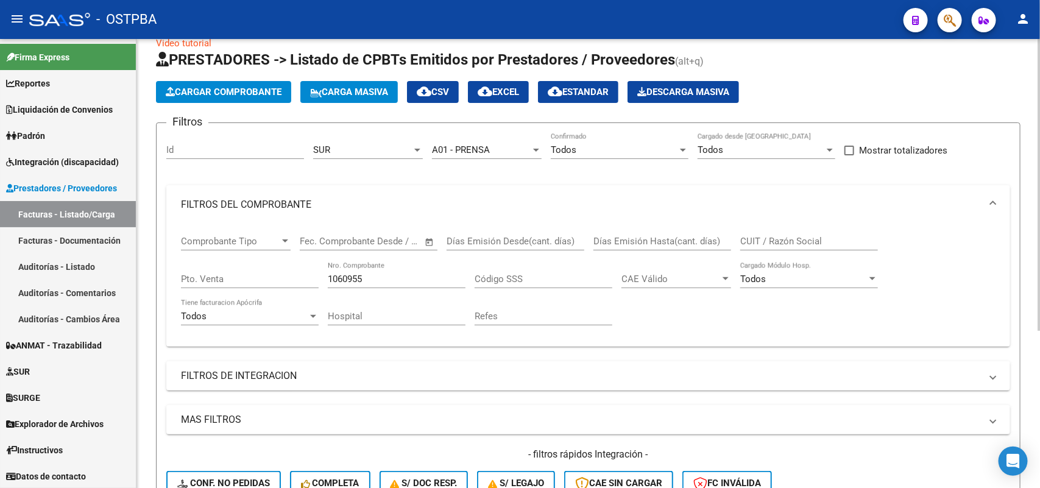
scroll to position [0, 0]
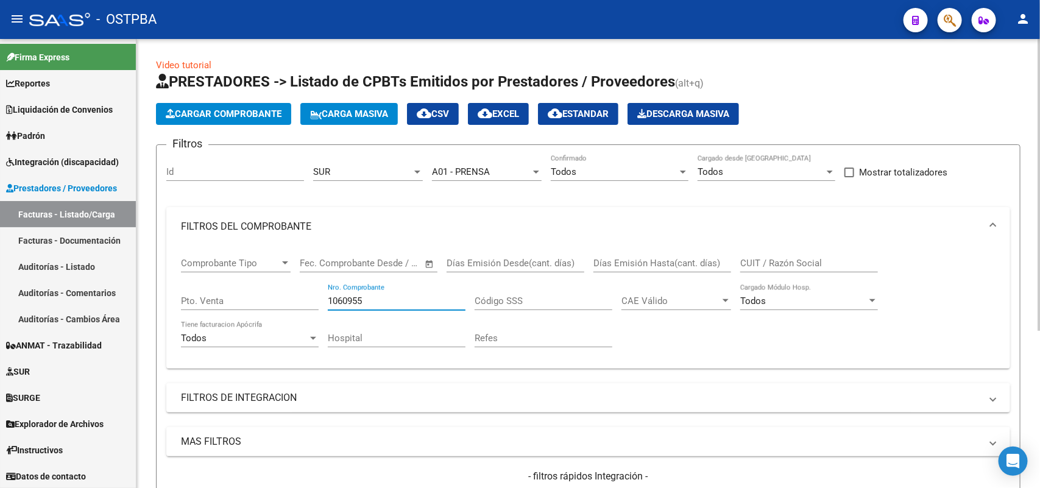
drag, startPoint x: 363, startPoint y: 297, endPoint x: 303, endPoint y: 297, distance: 60.3
click at [303, 297] on div "Comprobante Tipo Comprobante Tipo Start date – End date Fec. Comprobante Desde …" at bounding box center [588, 302] width 814 height 113
type input "1060955"
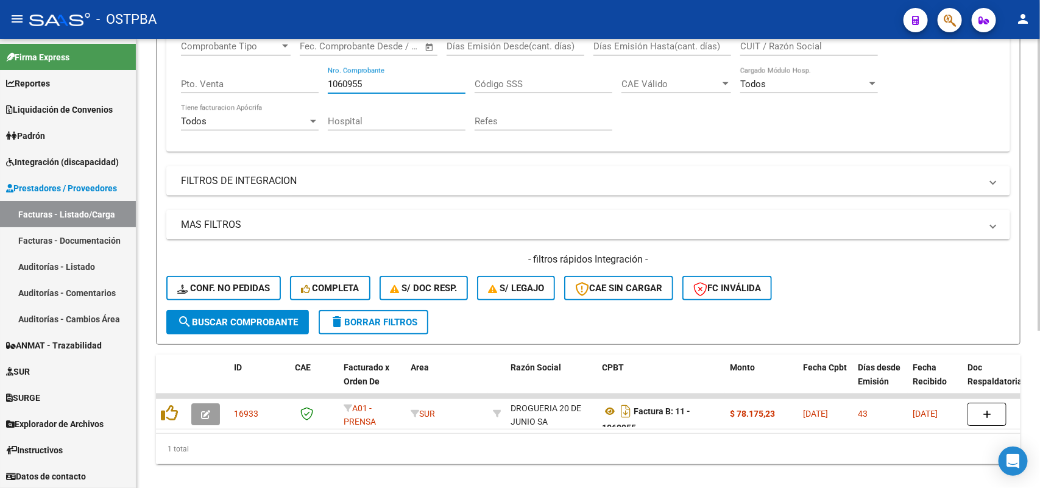
scroll to position [228, 0]
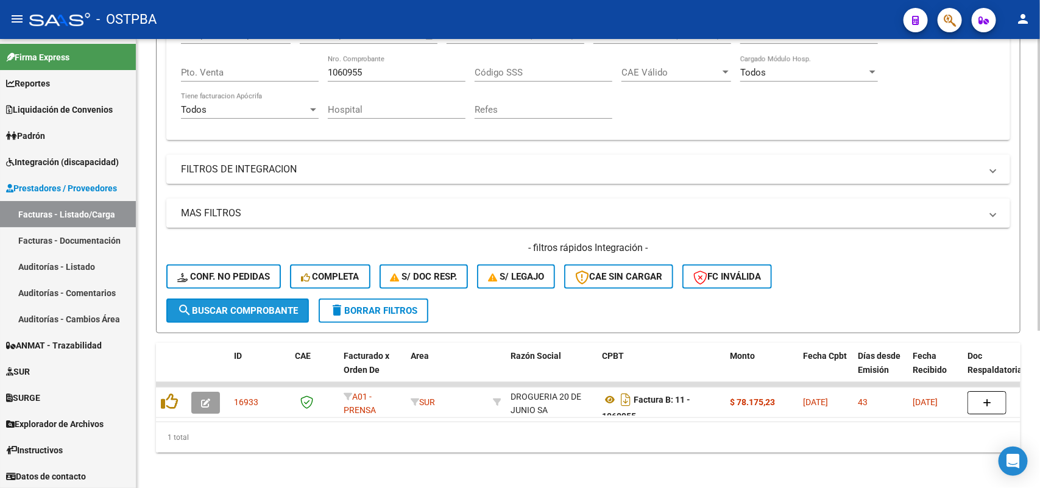
click at [267, 309] on span "search Buscar Comprobante" at bounding box center [237, 310] width 121 height 11
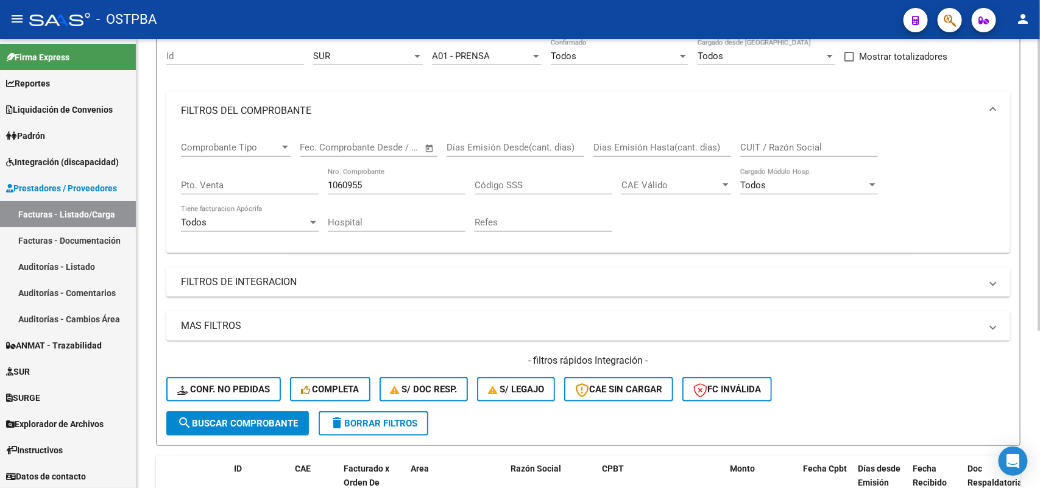
scroll to position [0, 0]
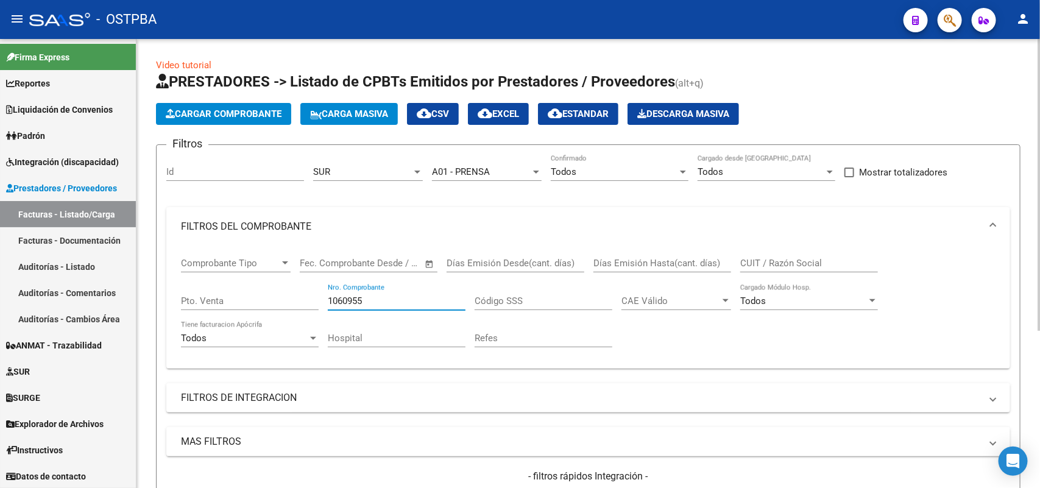
drag, startPoint x: 364, startPoint y: 297, endPoint x: 286, endPoint y: 288, distance: 77.9
click at [286, 288] on div "Comprobante Tipo Comprobante Tipo Start date – End date Fec. Comprobante Desde …" at bounding box center [588, 302] width 814 height 113
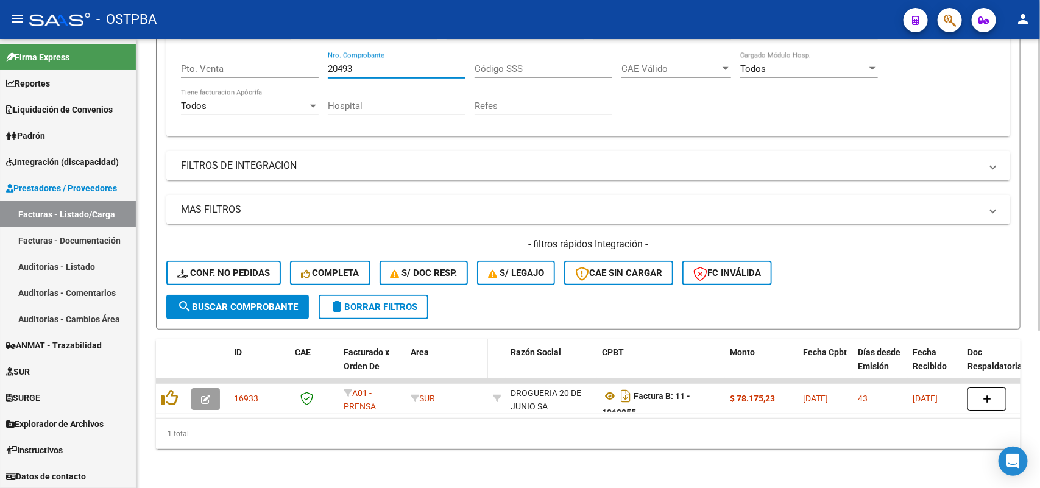
scroll to position [241, 0]
type input "20493"
click at [255, 302] on span "search Buscar Comprobante" at bounding box center [237, 307] width 121 height 11
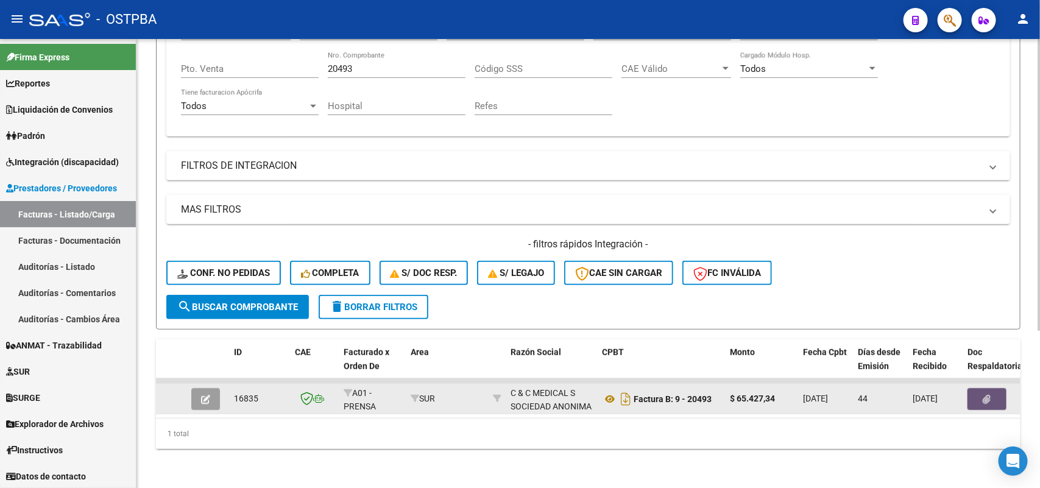
click at [989, 395] on icon "button" at bounding box center [987, 399] width 8 height 9
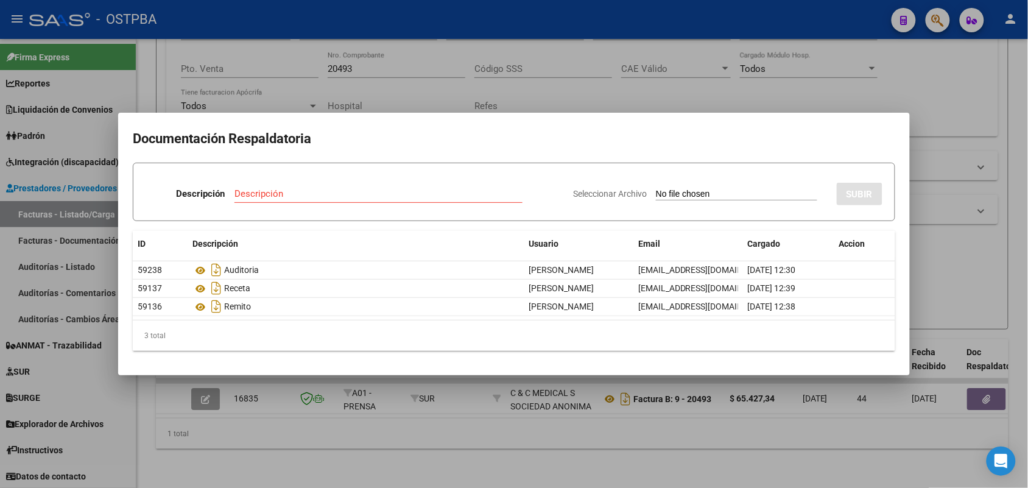
click at [302, 456] on div at bounding box center [514, 244] width 1028 height 488
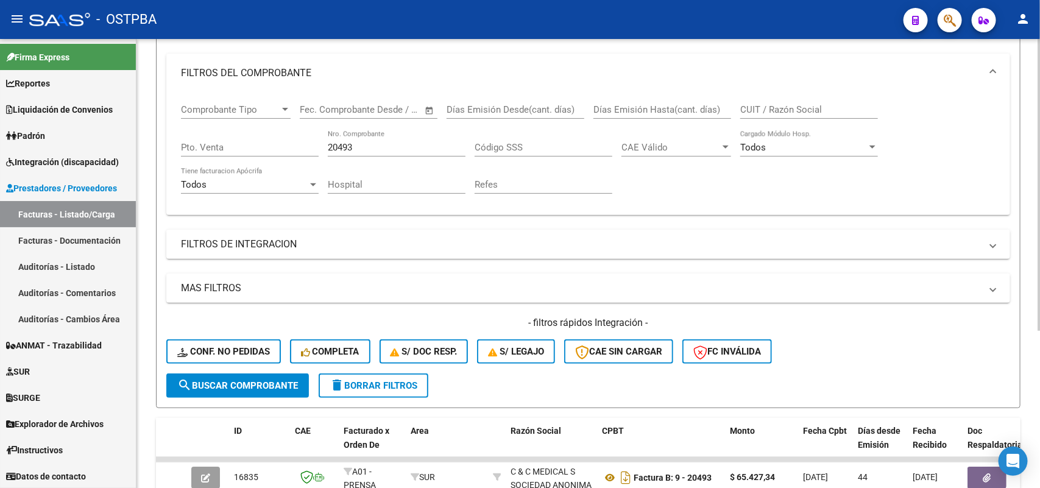
scroll to position [12, 0]
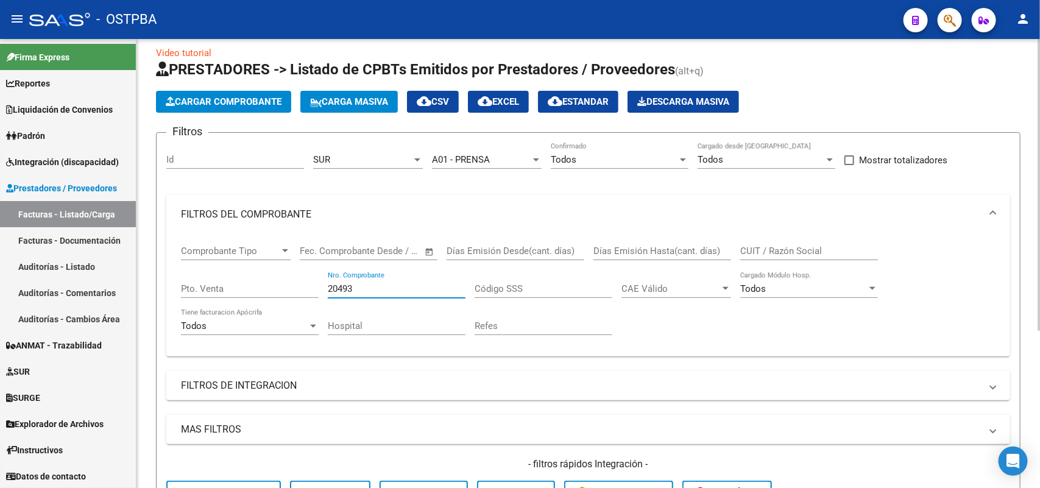
drag, startPoint x: 355, startPoint y: 288, endPoint x: 241, endPoint y: 274, distance: 114.7
click at [241, 274] on div "Comprobante Tipo Comprobante Tipo Start date – End date Fec. Comprobante Desde …" at bounding box center [588, 290] width 814 height 113
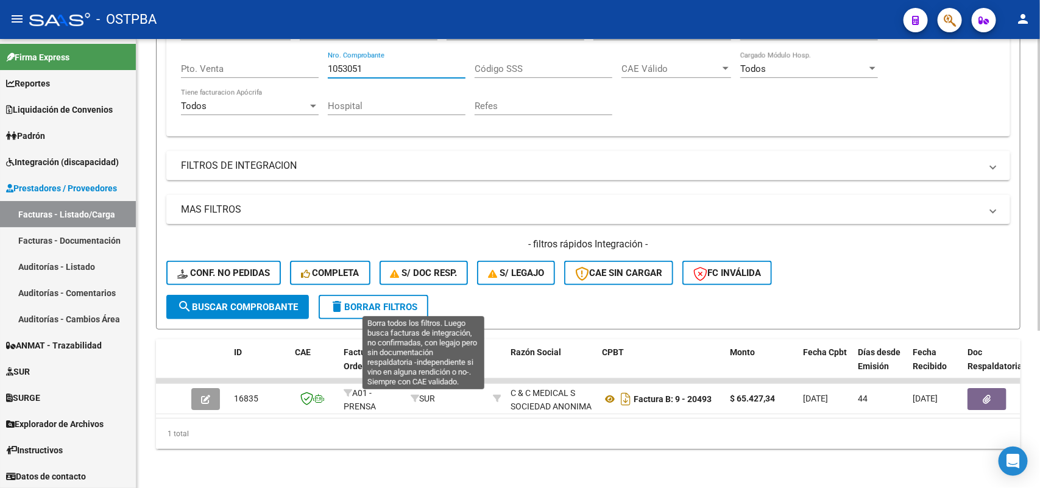
scroll to position [241, 0]
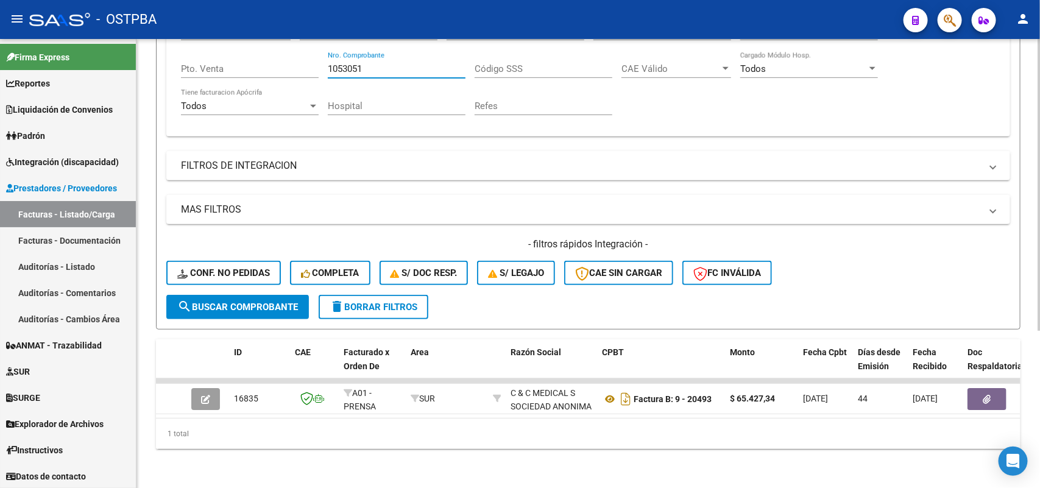
type input "1053051"
click at [222, 302] on span "search Buscar Comprobante" at bounding box center [237, 307] width 121 height 11
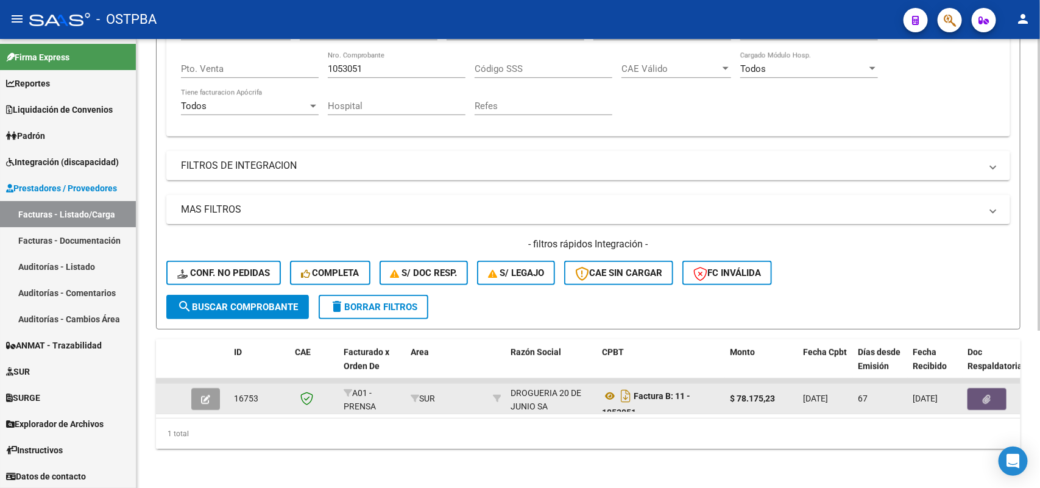
click at [984, 395] on icon "button" at bounding box center [987, 399] width 8 height 9
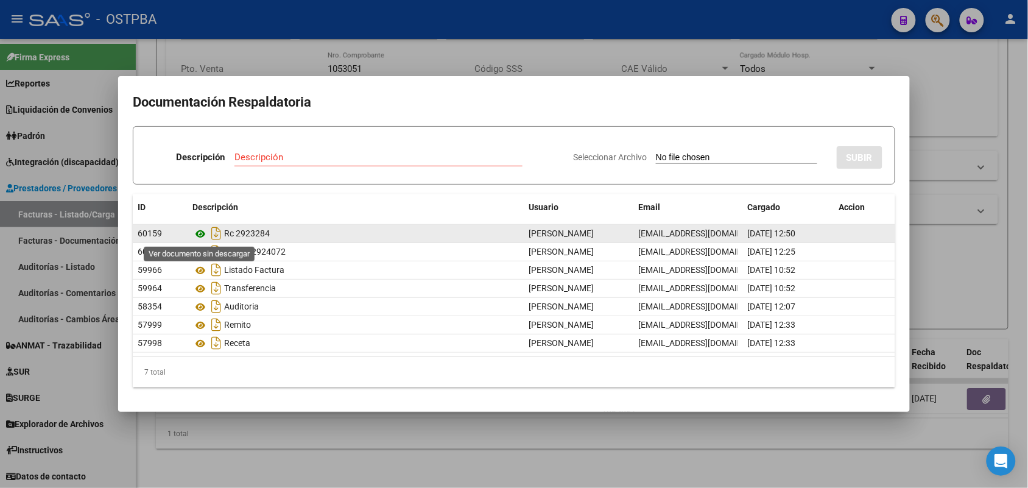
click at [199, 231] on icon at bounding box center [200, 234] width 16 height 15
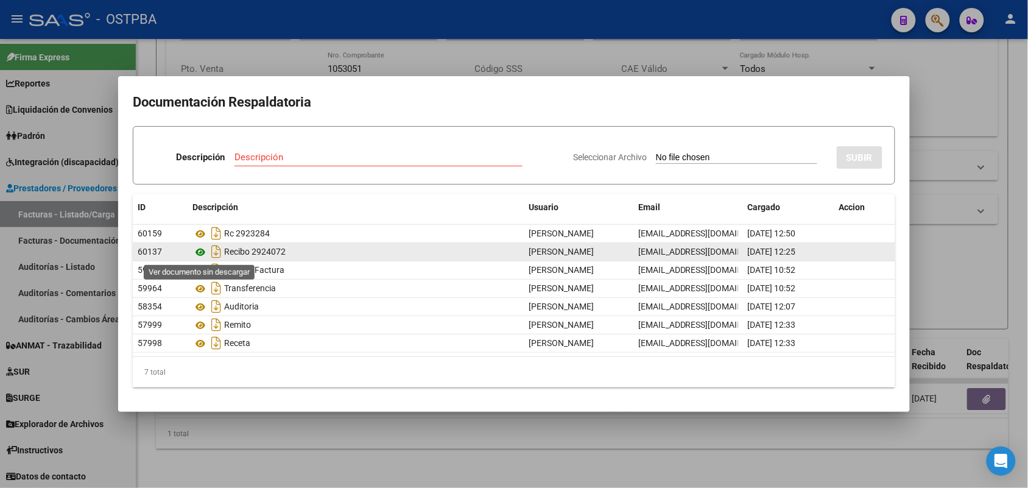
click at [200, 250] on icon at bounding box center [200, 252] width 16 height 15
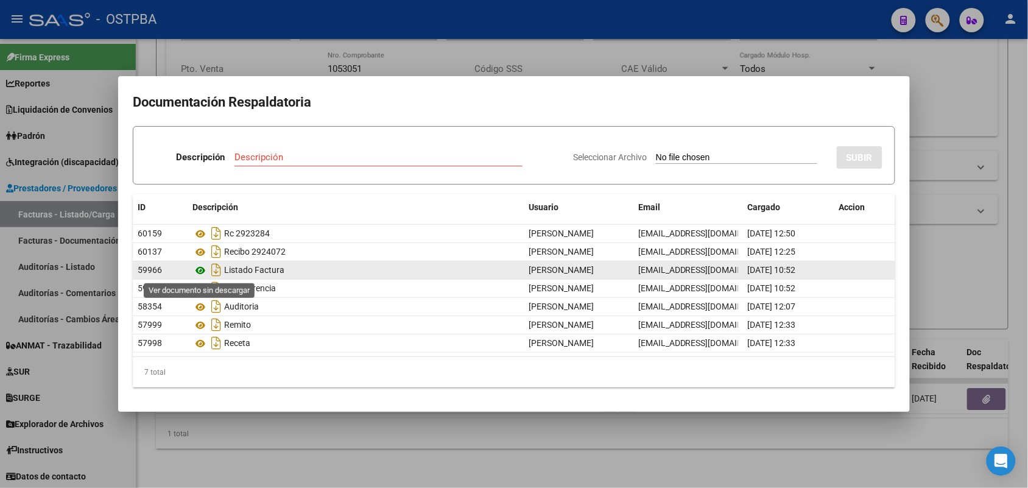
click at [199, 271] on icon at bounding box center [200, 270] width 16 height 15
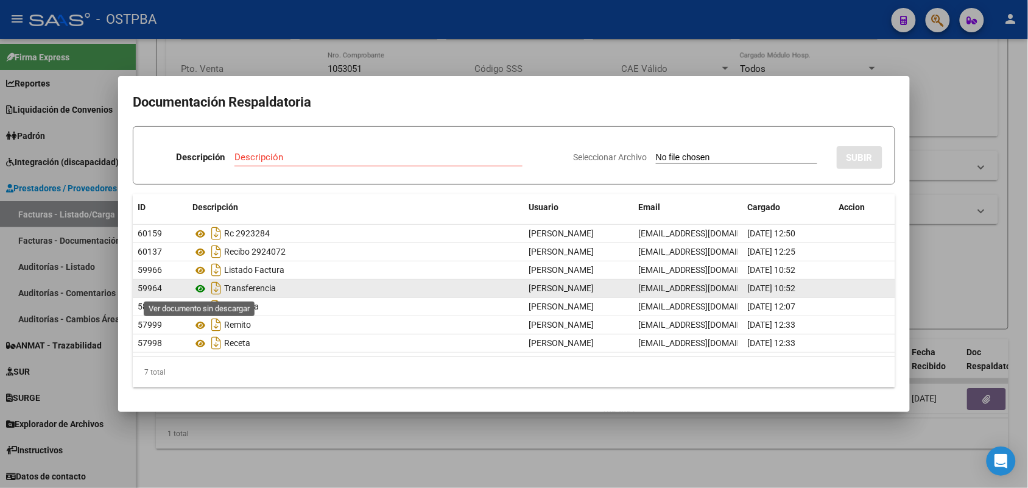
click at [200, 288] on icon at bounding box center [200, 288] width 16 height 15
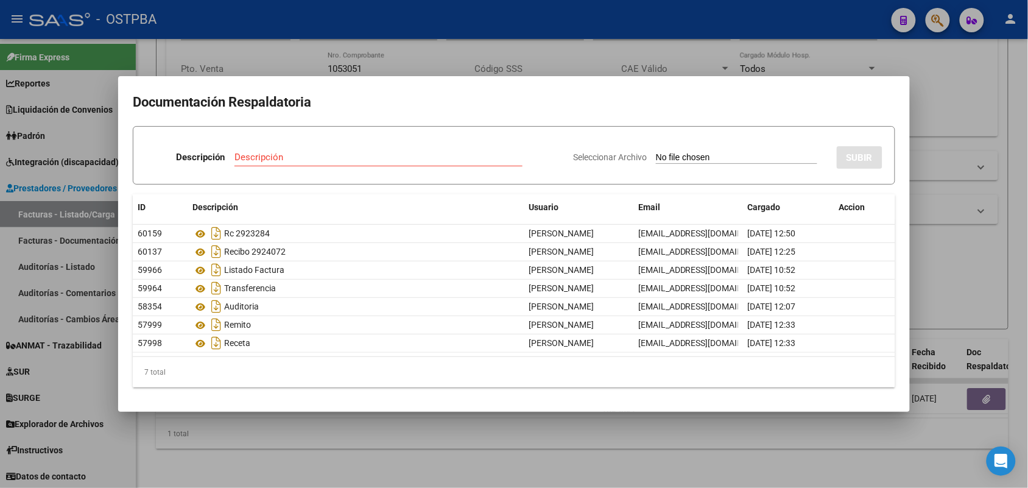
click at [290, 437] on div at bounding box center [514, 244] width 1028 height 488
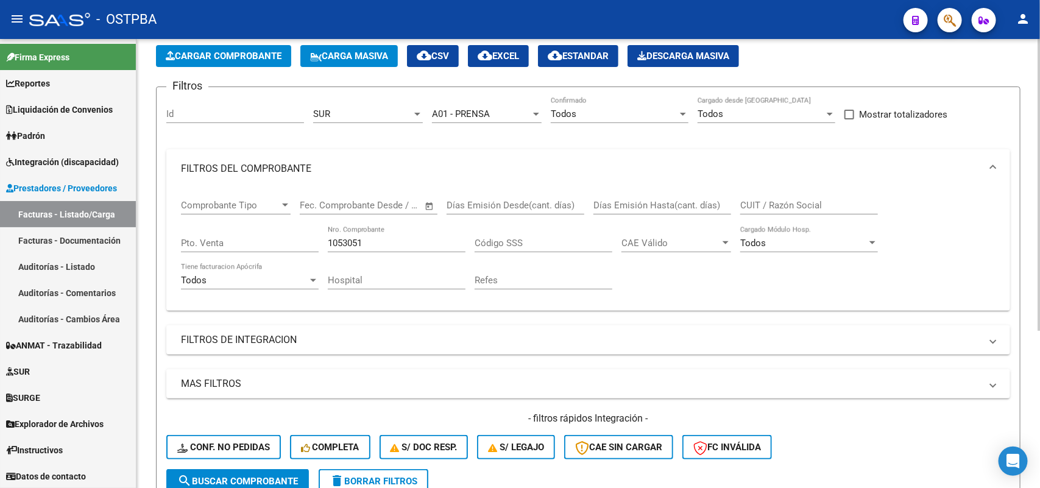
scroll to position [0, 0]
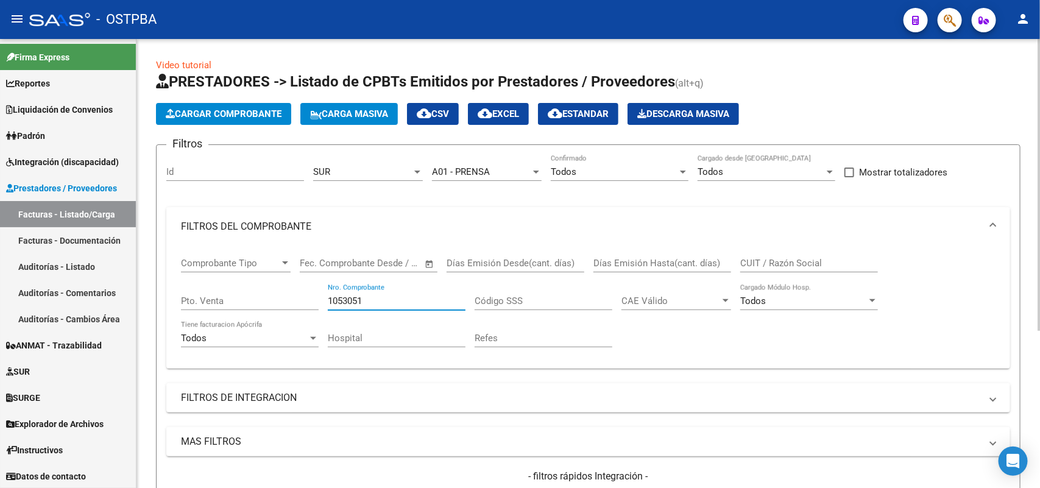
drag, startPoint x: 362, startPoint y: 299, endPoint x: 286, endPoint y: 296, distance: 76.2
click at [286, 296] on div "Comprobante Tipo Comprobante Tipo Start date – End date Fec. Comprobante Desde …" at bounding box center [588, 302] width 814 height 113
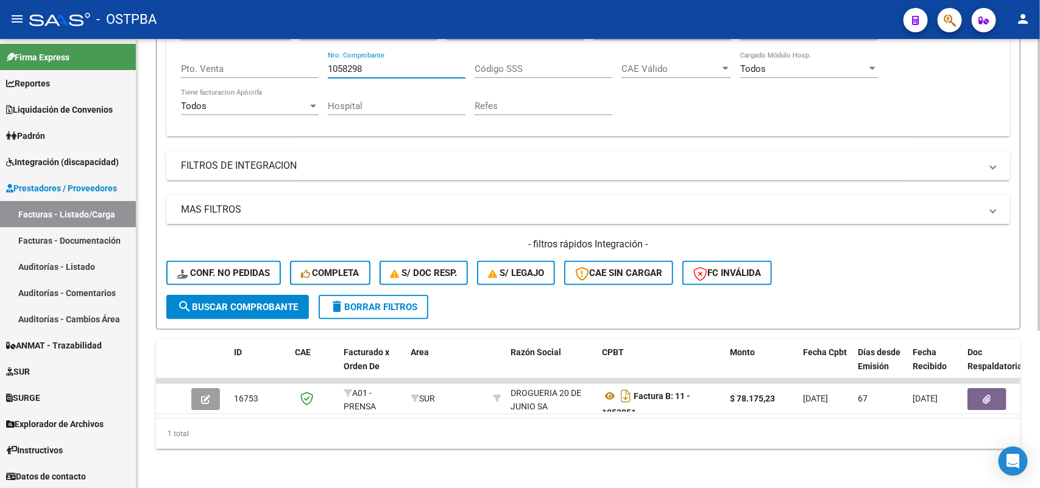
scroll to position [241, 0]
type input "1058298"
click at [238, 302] on span "search Buscar Comprobante" at bounding box center [237, 307] width 121 height 11
